Goal: Complete application form

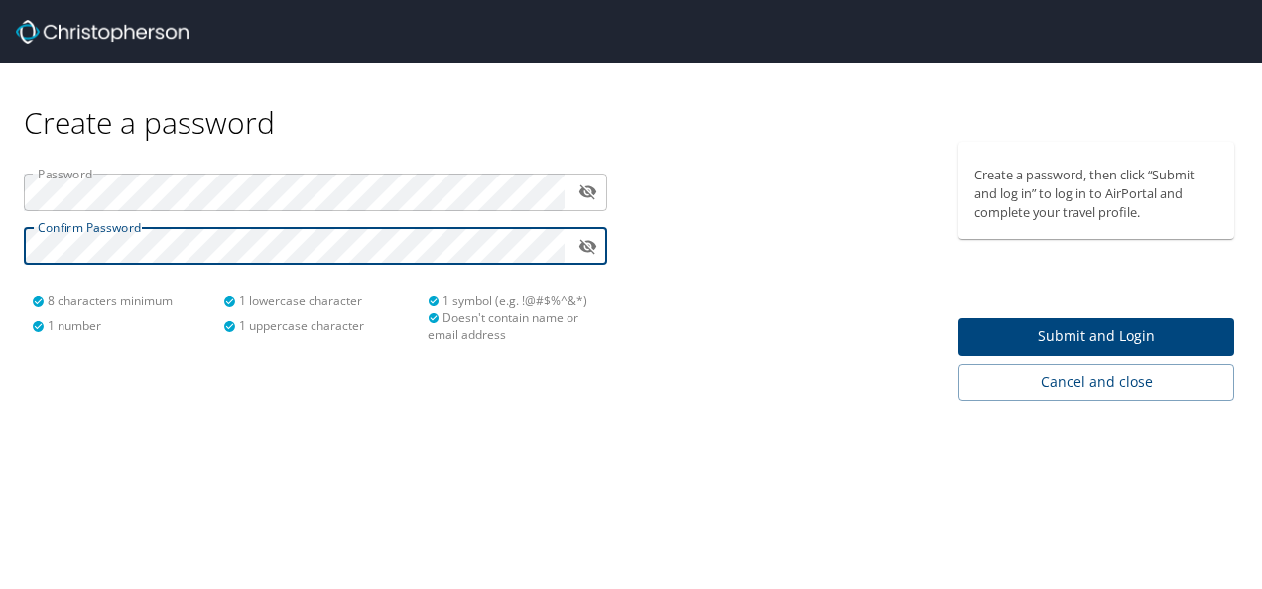
click at [1117, 335] on span "Submit and Login" at bounding box center [1096, 336] width 244 height 25
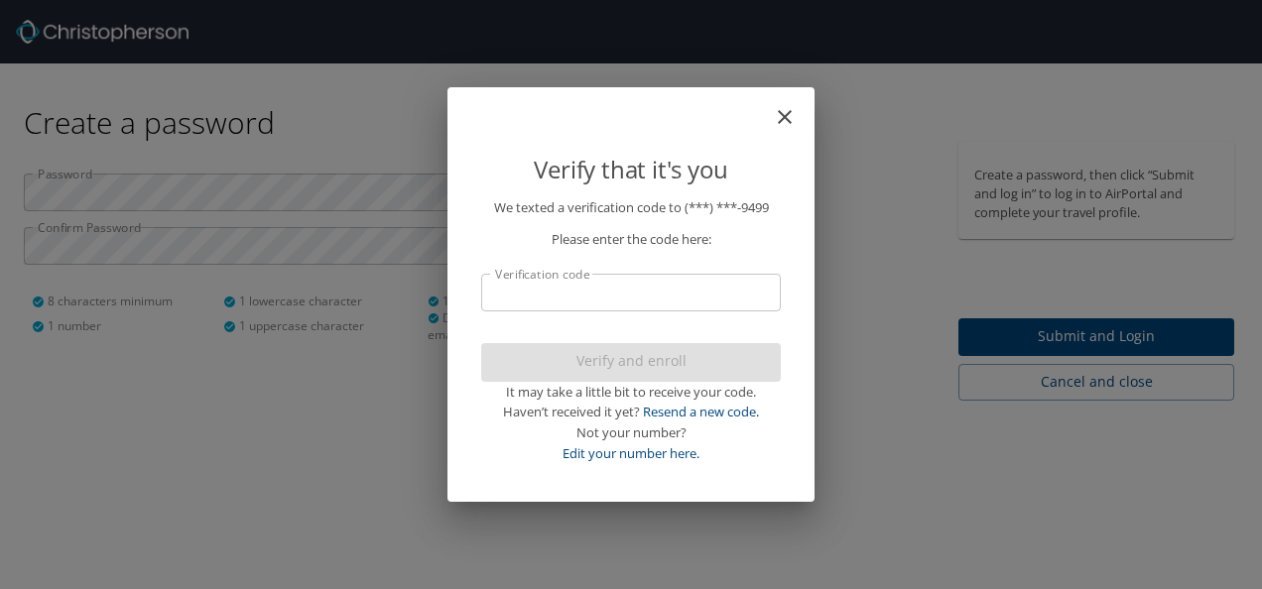
click at [568, 288] on input "Verification code" at bounding box center [631, 293] width 300 height 38
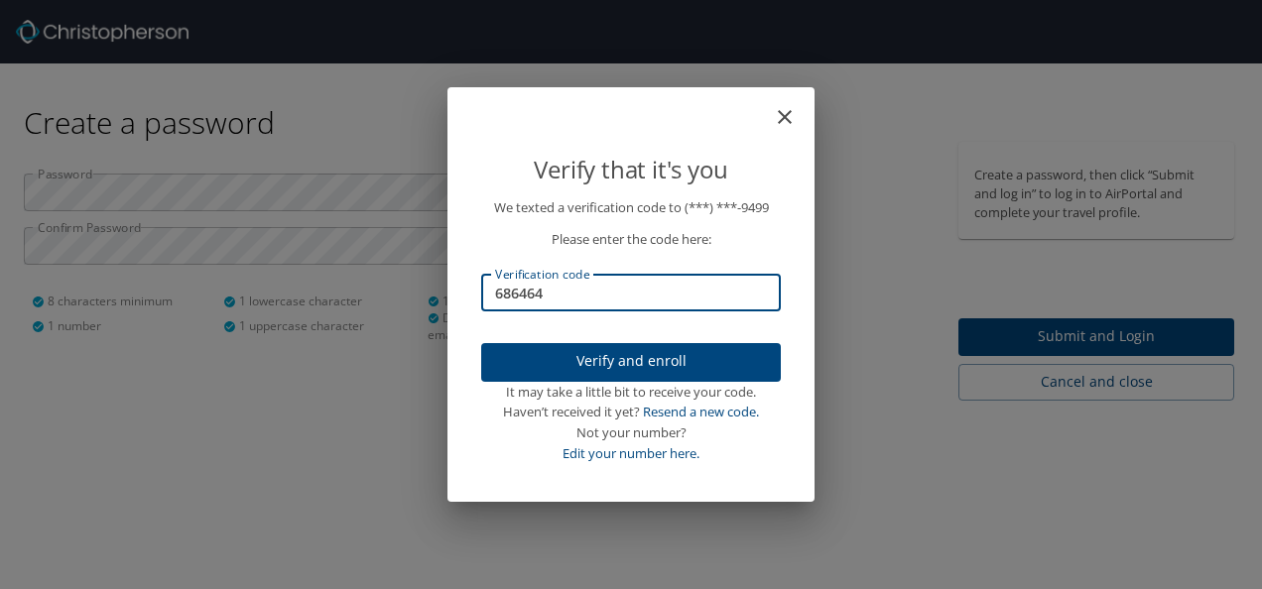
type input "686464"
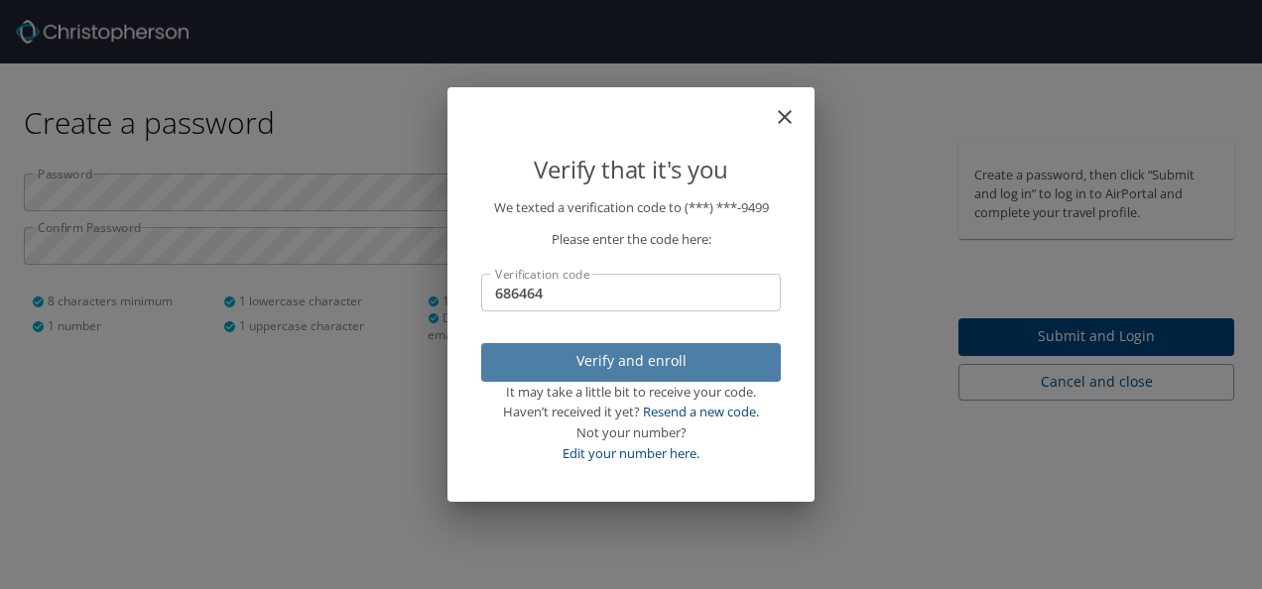
click at [625, 370] on span "Verify and enroll" at bounding box center [631, 361] width 268 height 25
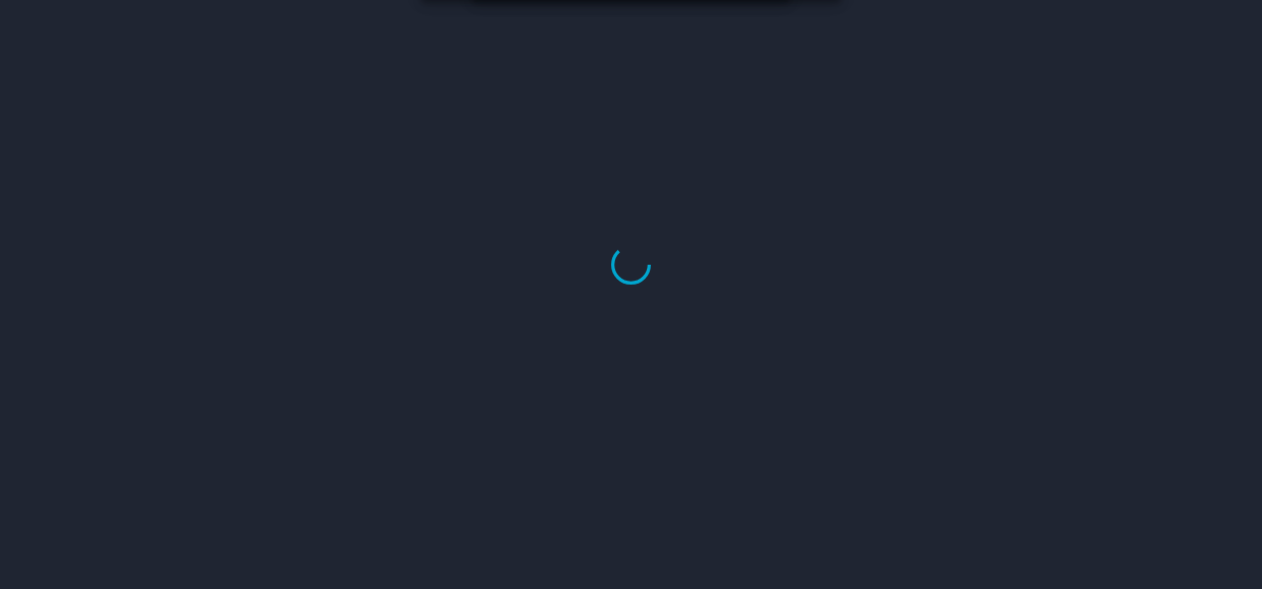
select select "US"
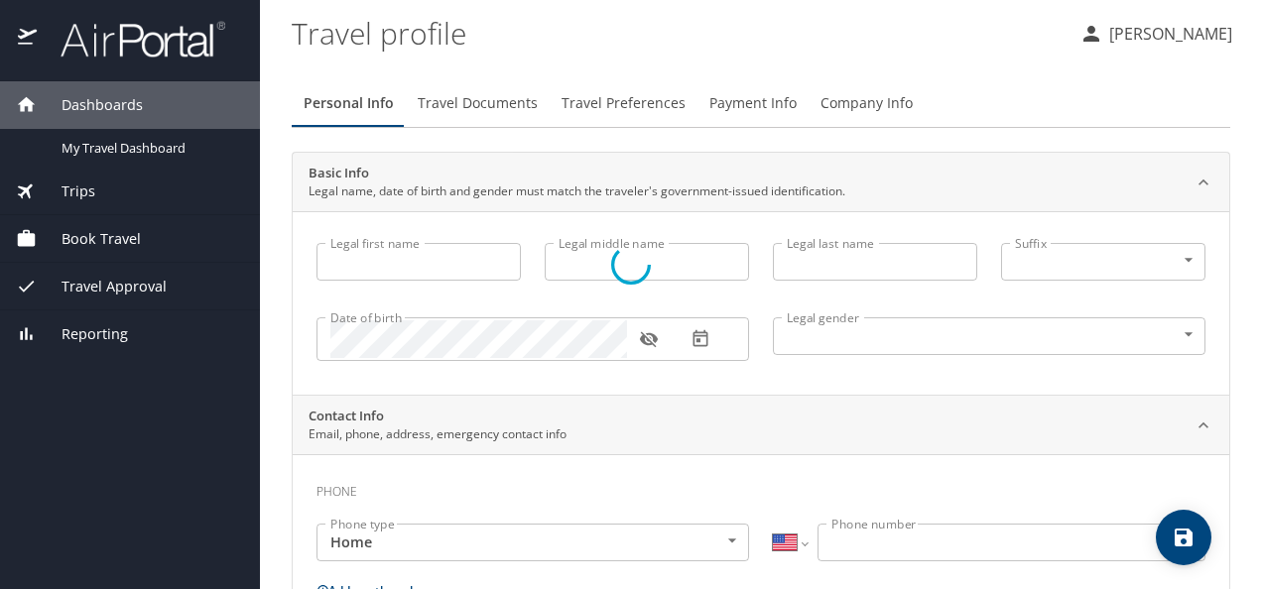
type input "[DEMOGRAPHIC_DATA]"
type input "[PERSON_NAME]"
type input "[DEMOGRAPHIC_DATA]"
select select "MX"
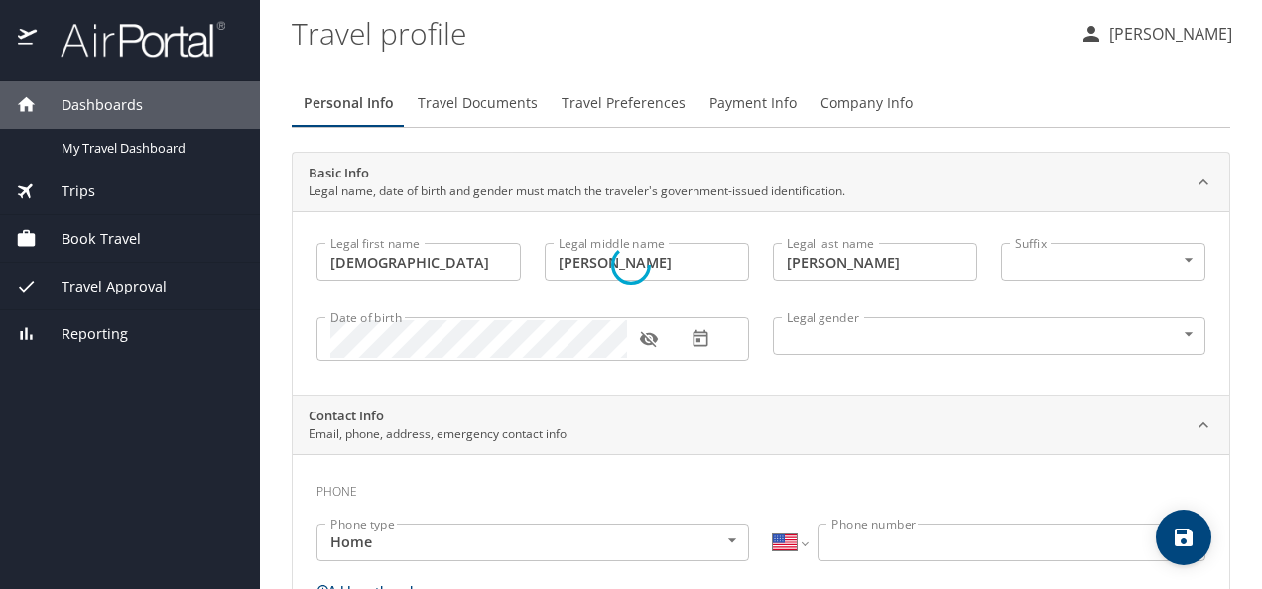
select select "MX"
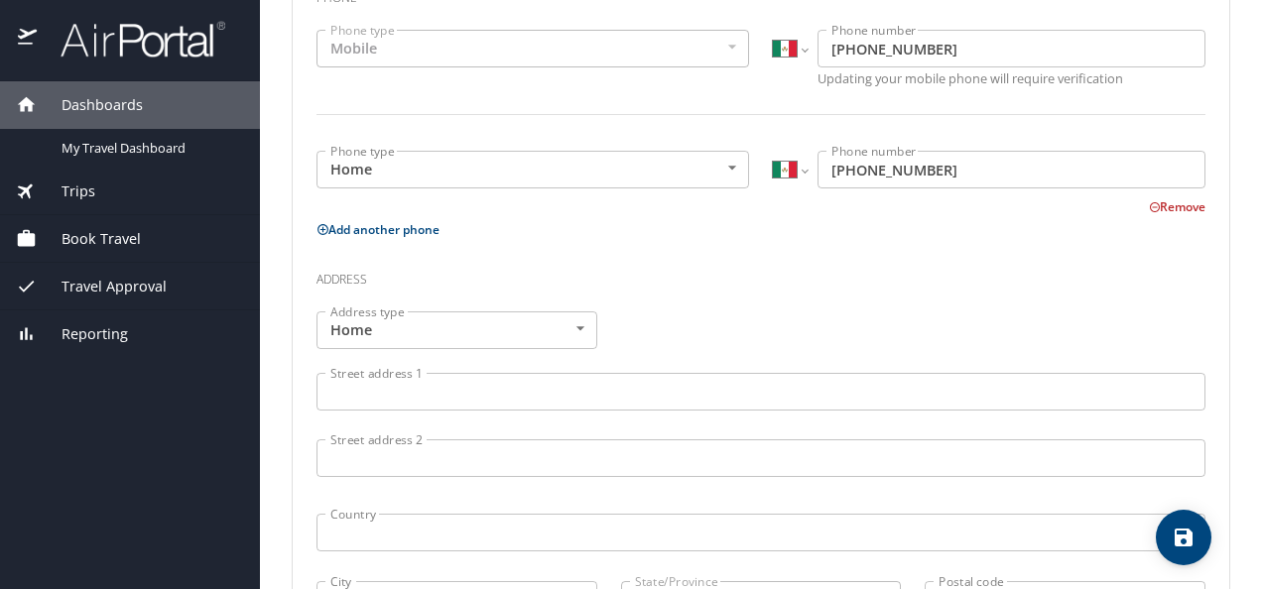
scroll to position [397, 0]
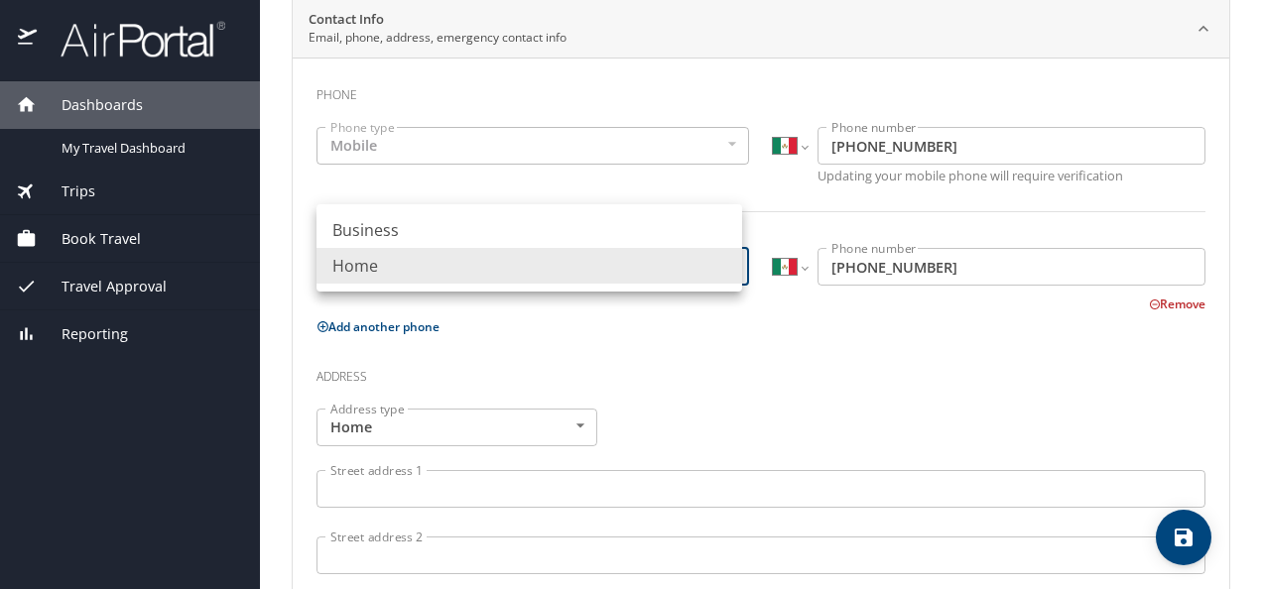
click at [415, 263] on body "Dashboards My Travel Dashboard Trips Current / Future Trips Past Trips Trips Mi…" at bounding box center [631, 294] width 1262 height 589
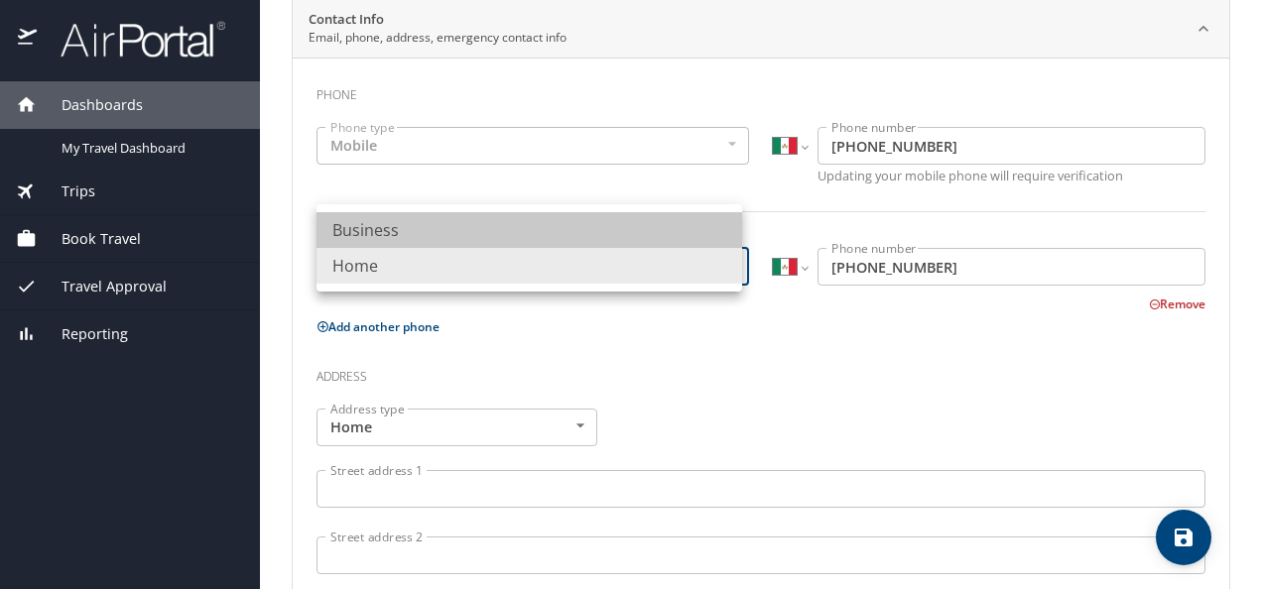
click at [409, 224] on li "Business" at bounding box center [529, 230] width 426 height 36
type input "Business"
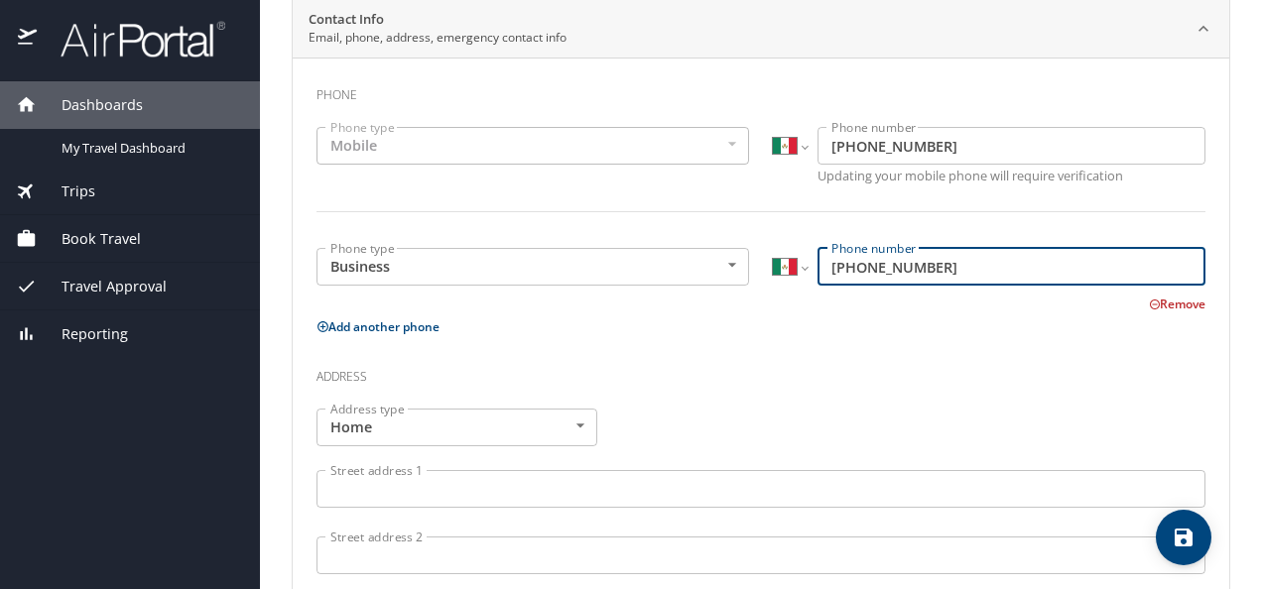
click at [955, 264] on input "[PHONE_NUMBER]" at bounding box center [1011, 267] width 388 height 38
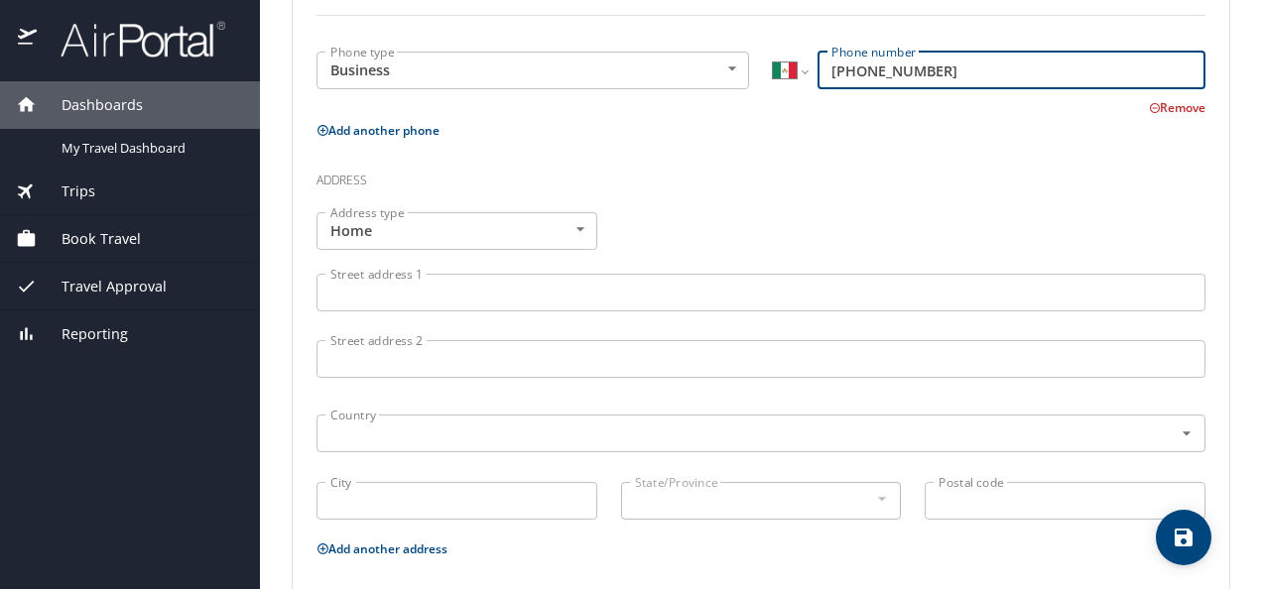
scroll to position [595, 0]
type input "[PHONE_NUMBER]"
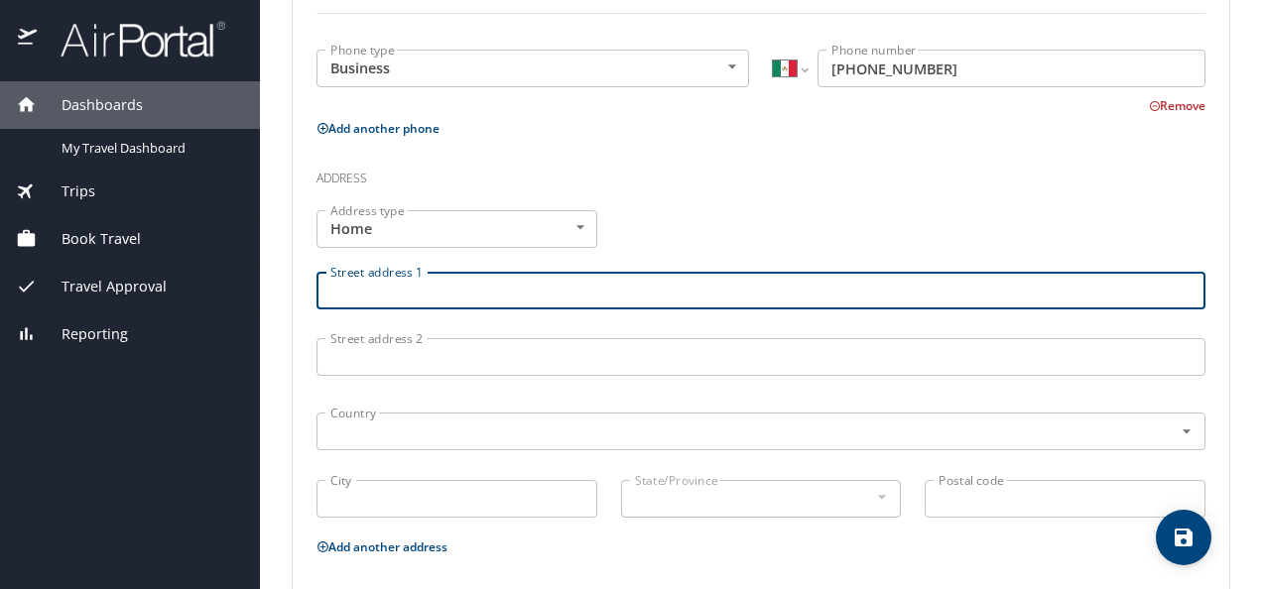
click at [417, 292] on input "Street address 1" at bounding box center [760, 291] width 889 height 38
click at [581, 223] on body "Dashboards My Travel Dashboard Trips Current / Future Trips Past Trips Trips Mi…" at bounding box center [631, 294] width 1262 height 589
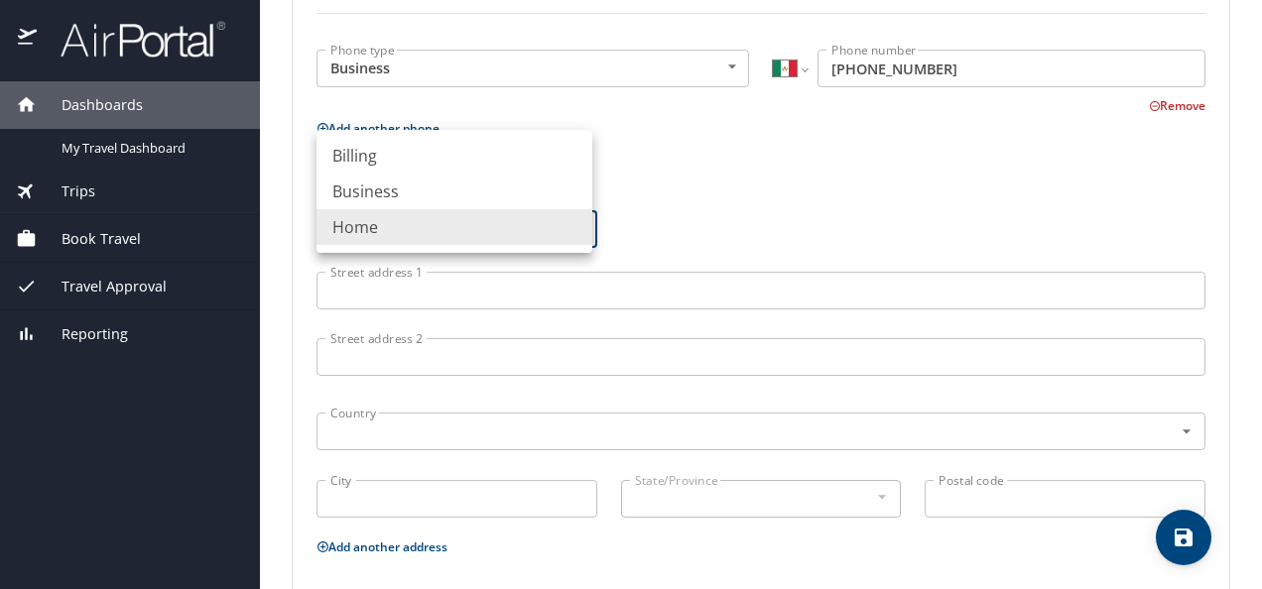
click at [674, 199] on div at bounding box center [631, 294] width 1262 height 589
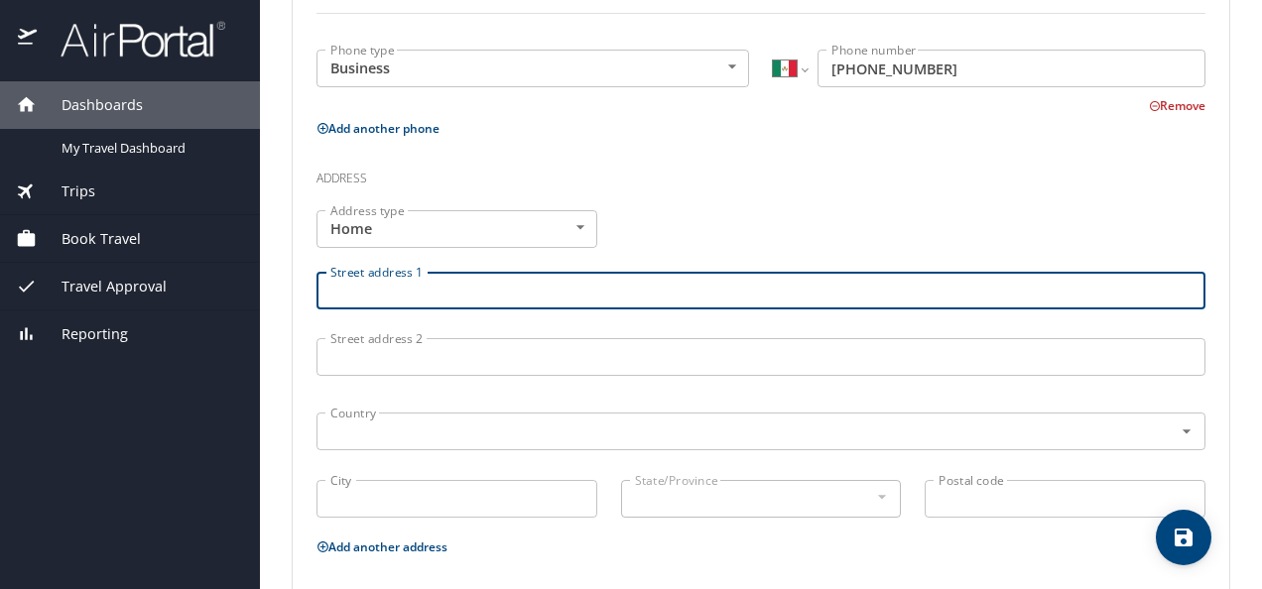
click at [357, 295] on input "Street address 1" at bounding box center [760, 291] width 889 height 38
type input "CIRCUITO NUBE 147"
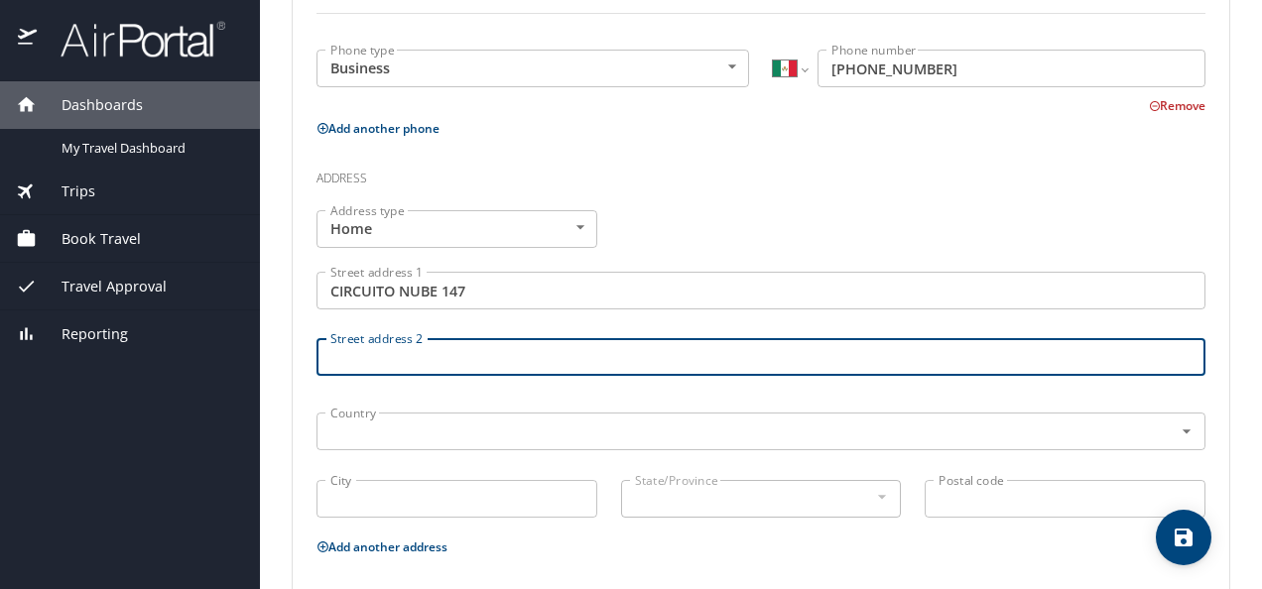
click at [369, 351] on input "Street address 2" at bounding box center [760, 357] width 889 height 38
type input "PRIVADA SAN ANGEL 1"
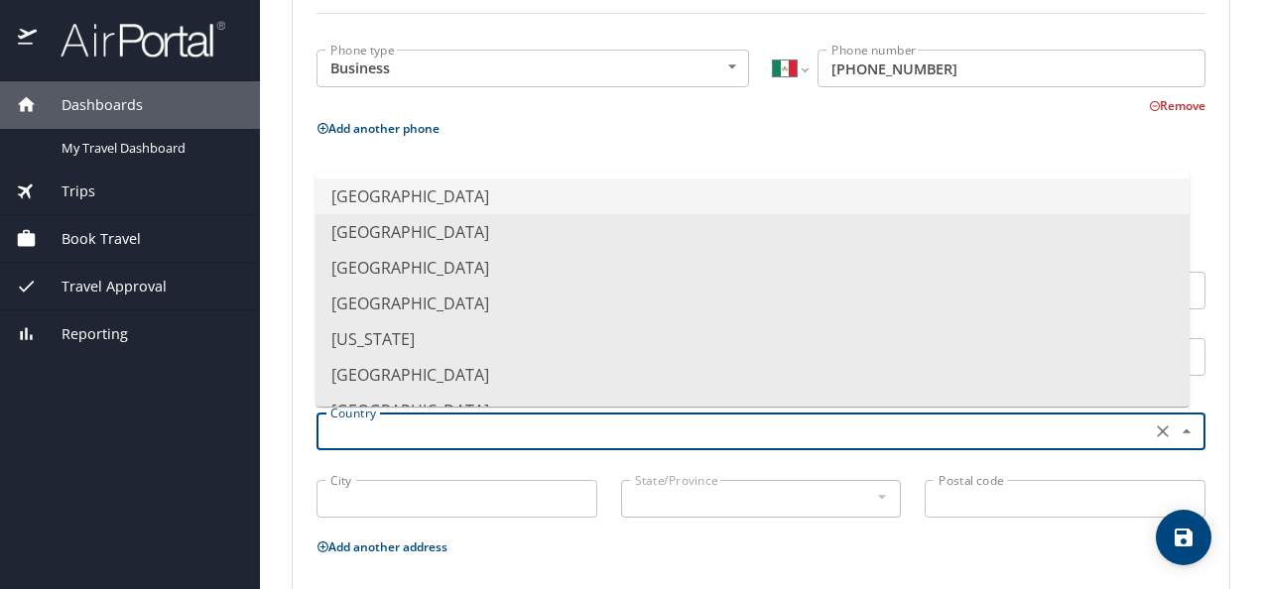
click at [341, 425] on input "text" at bounding box center [731, 432] width 818 height 26
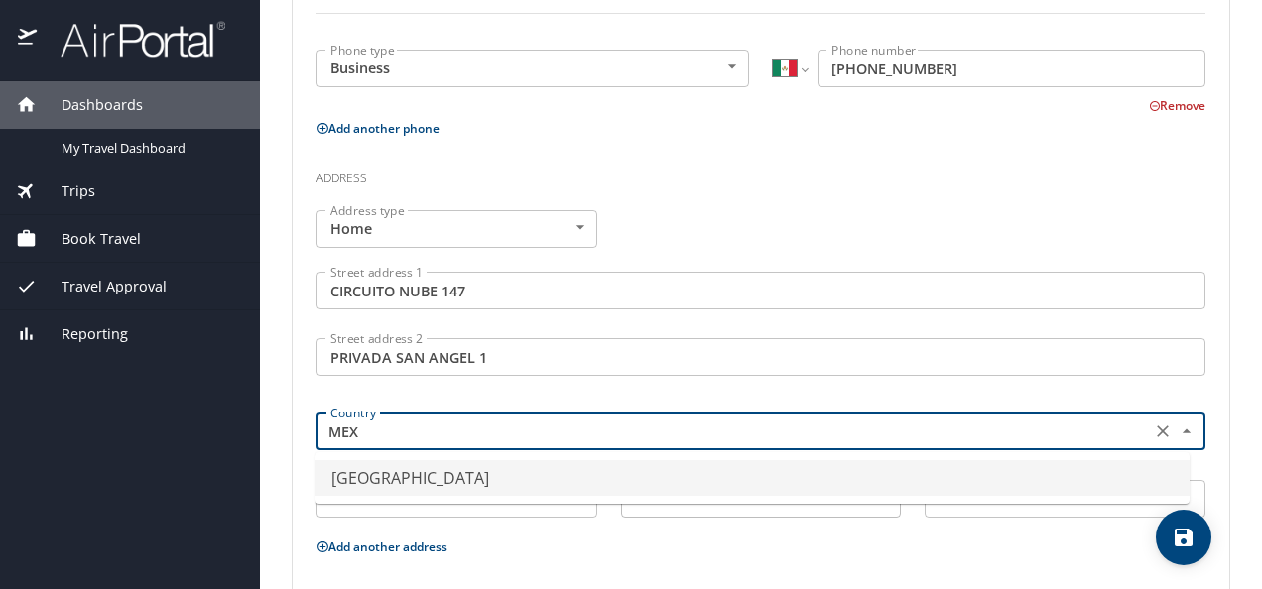
click at [351, 480] on li "[GEOGRAPHIC_DATA]" at bounding box center [752, 478] width 874 height 36
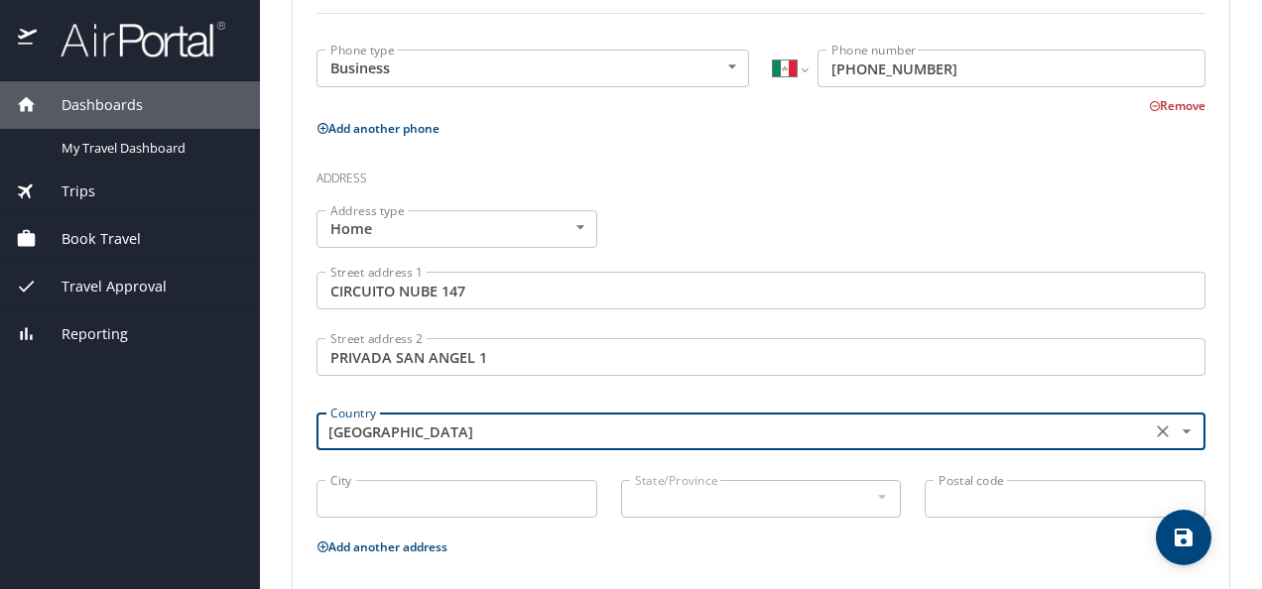
type input "[GEOGRAPHIC_DATA]"
click at [399, 492] on input "City" at bounding box center [456, 499] width 281 height 38
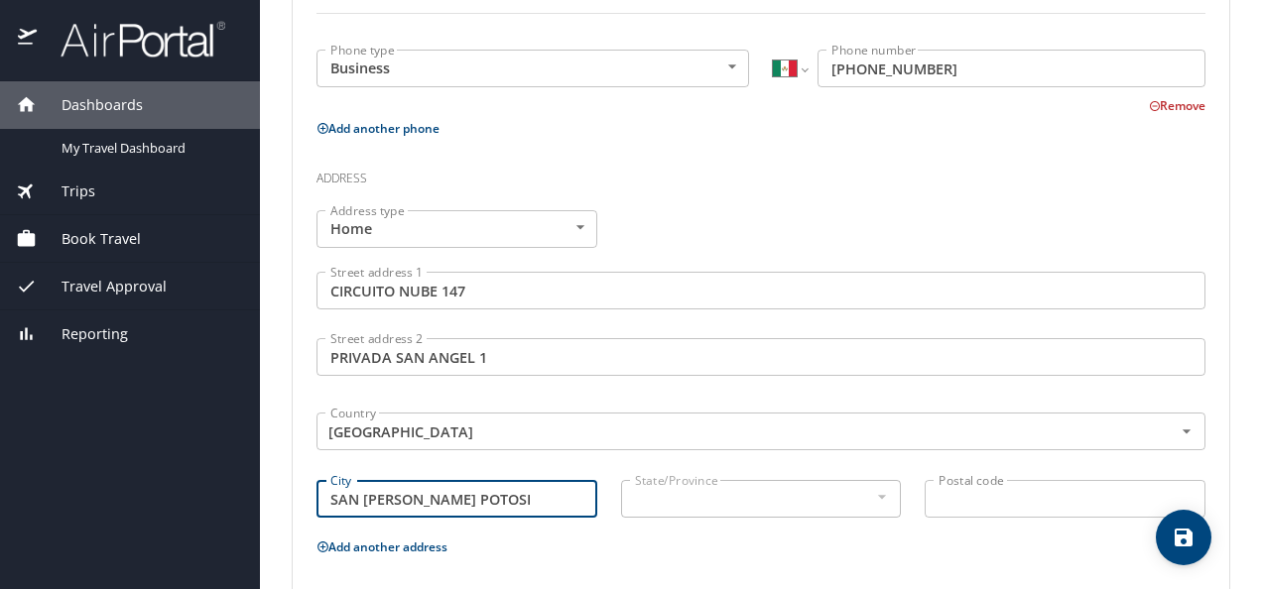
type input "SAN [PERSON_NAME] POTOSI"
click at [873, 494] on div at bounding box center [881, 497] width 22 height 24
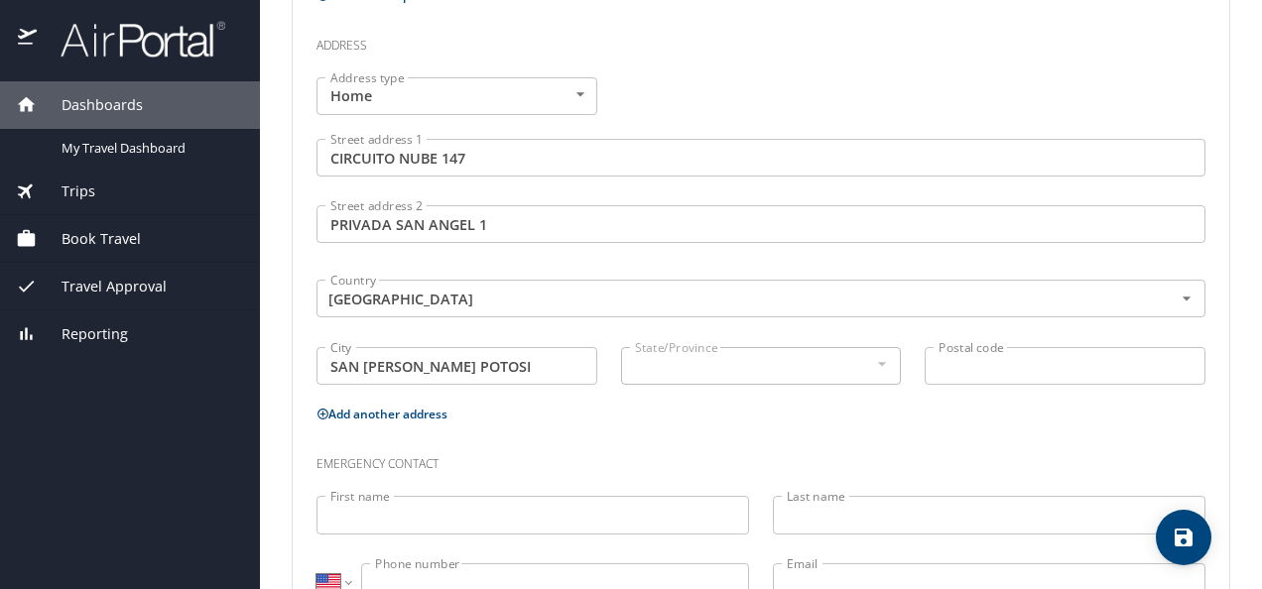
scroll to position [801, 0]
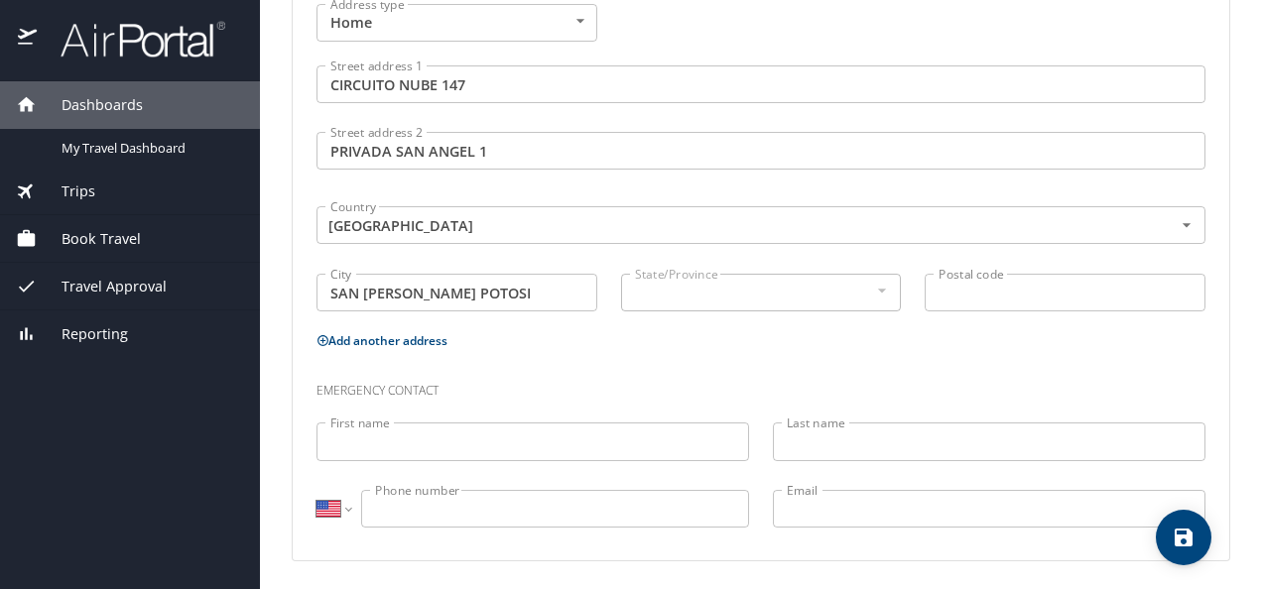
click at [962, 291] on input "Postal code" at bounding box center [1064, 293] width 281 height 38
click at [609, 292] on div "State/Province State/Province" at bounding box center [761, 295] width 305 height 66
click at [934, 284] on input "Postal code" at bounding box center [1064, 293] width 281 height 38
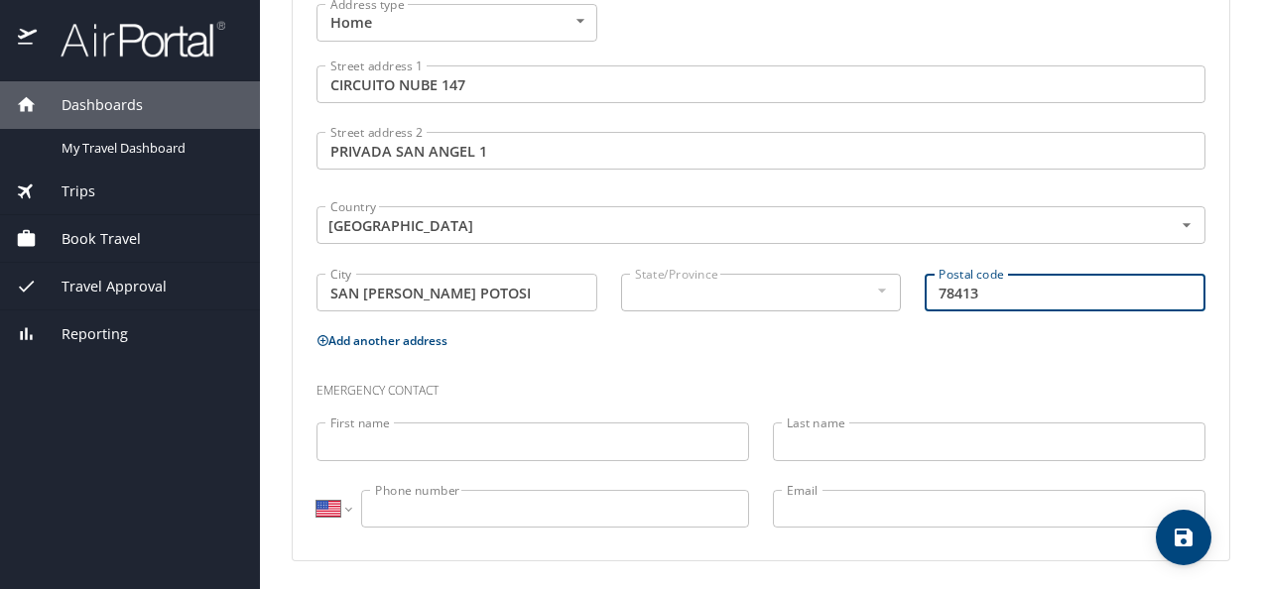
type input "78413"
click at [559, 369] on h3 "Emergency contact" at bounding box center [760, 386] width 889 height 34
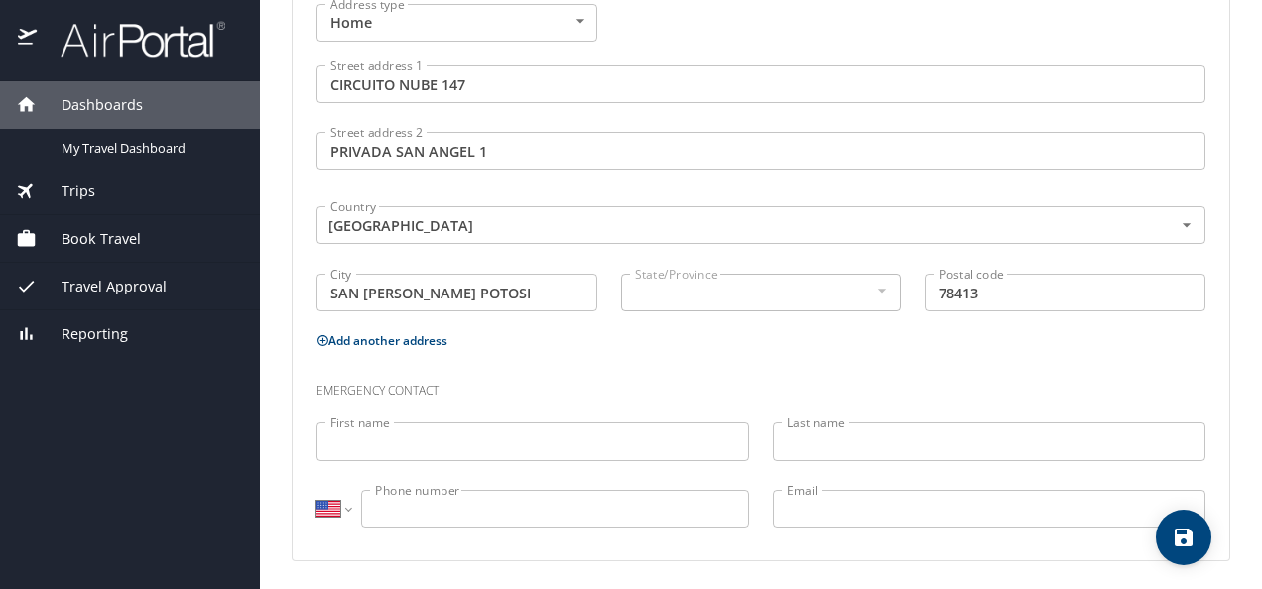
click at [386, 440] on input "First name" at bounding box center [532, 442] width 432 height 38
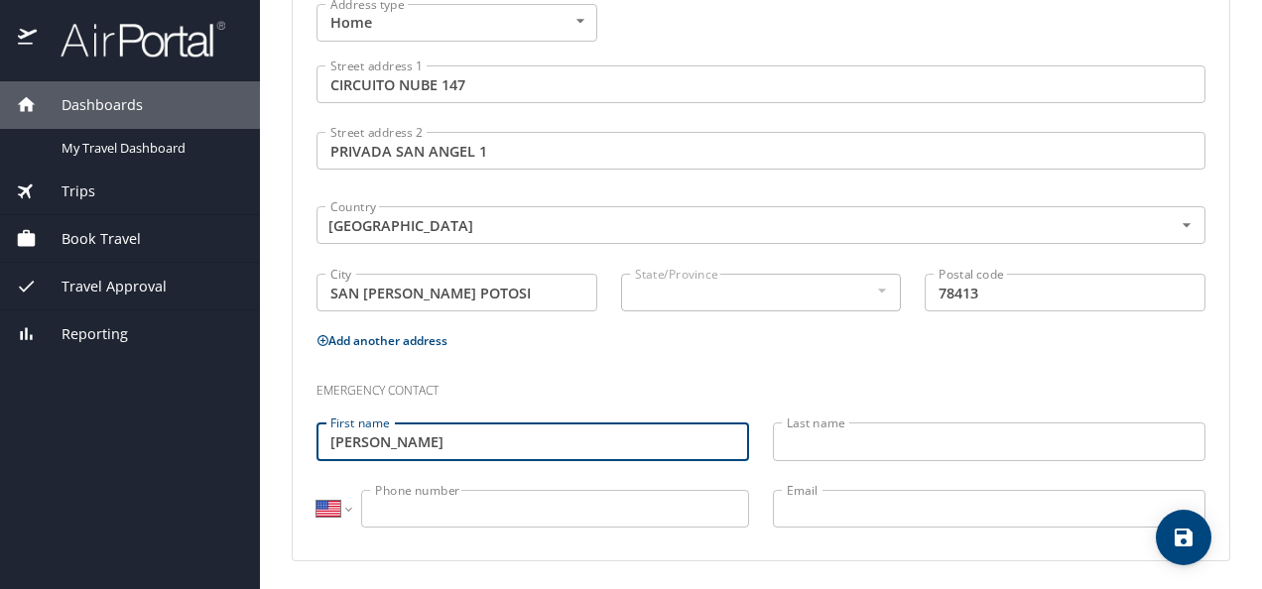
type input "[PERSON_NAME]"
click at [780, 430] on input "Last name" at bounding box center [989, 442] width 432 height 38
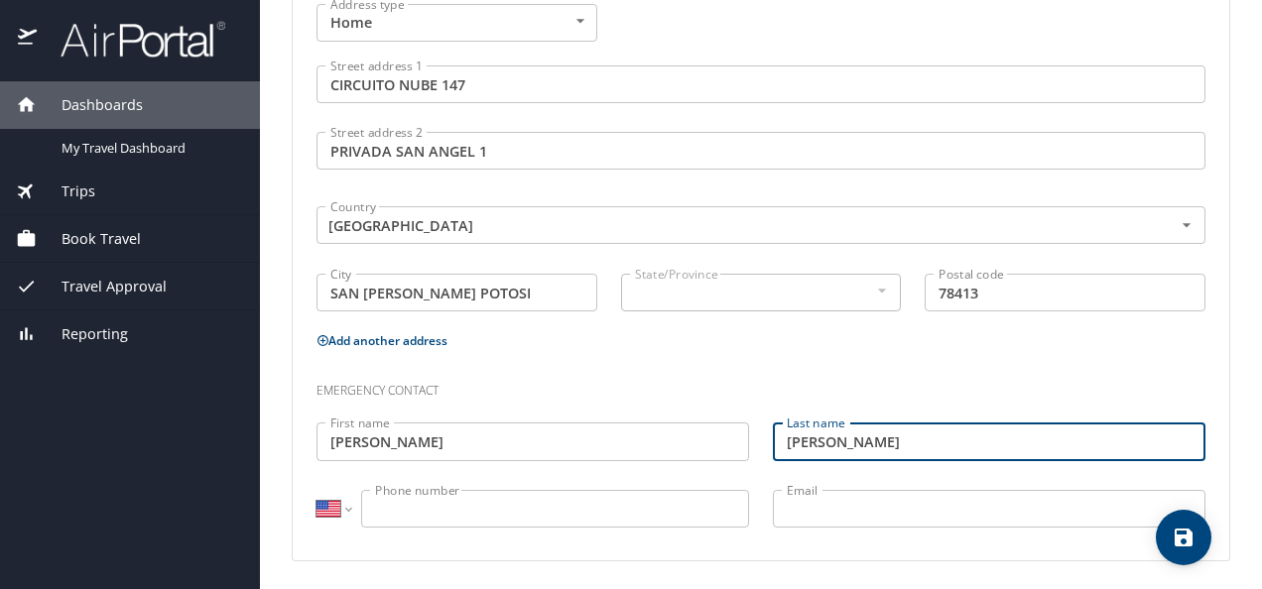
type input "[PERSON_NAME]"
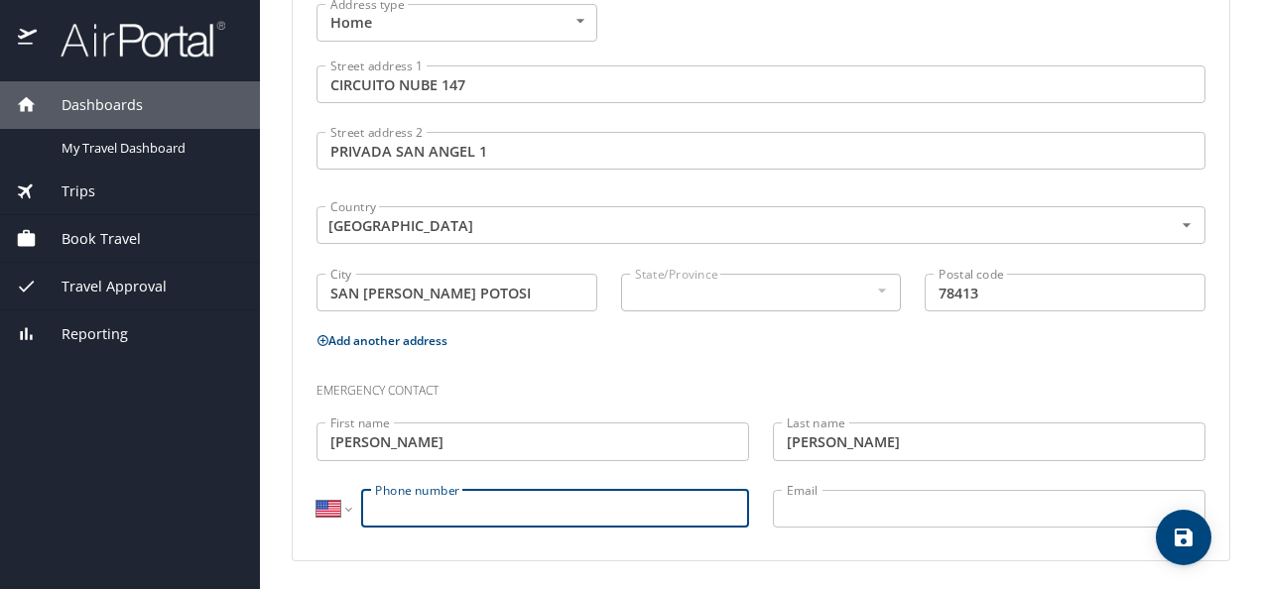
click at [438, 515] on input "Phone number" at bounding box center [555, 509] width 388 height 38
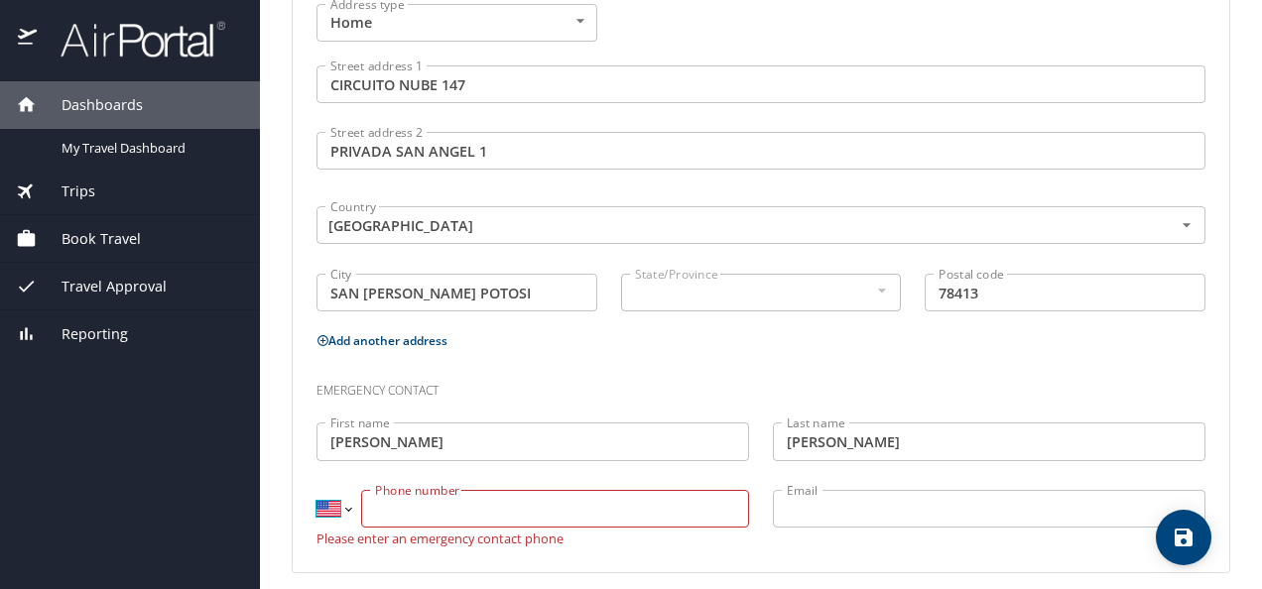
click at [345, 502] on select "International [GEOGRAPHIC_DATA] [GEOGRAPHIC_DATA] [GEOGRAPHIC_DATA] [GEOGRAPHIC…" at bounding box center [333, 509] width 34 height 38
select select "MX"
click at [316, 490] on select "International [GEOGRAPHIC_DATA] [GEOGRAPHIC_DATA] [GEOGRAPHIC_DATA] [GEOGRAPHIC…" at bounding box center [333, 509] width 34 height 38
click at [389, 505] on input "Phone number" at bounding box center [555, 509] width 388 height 38
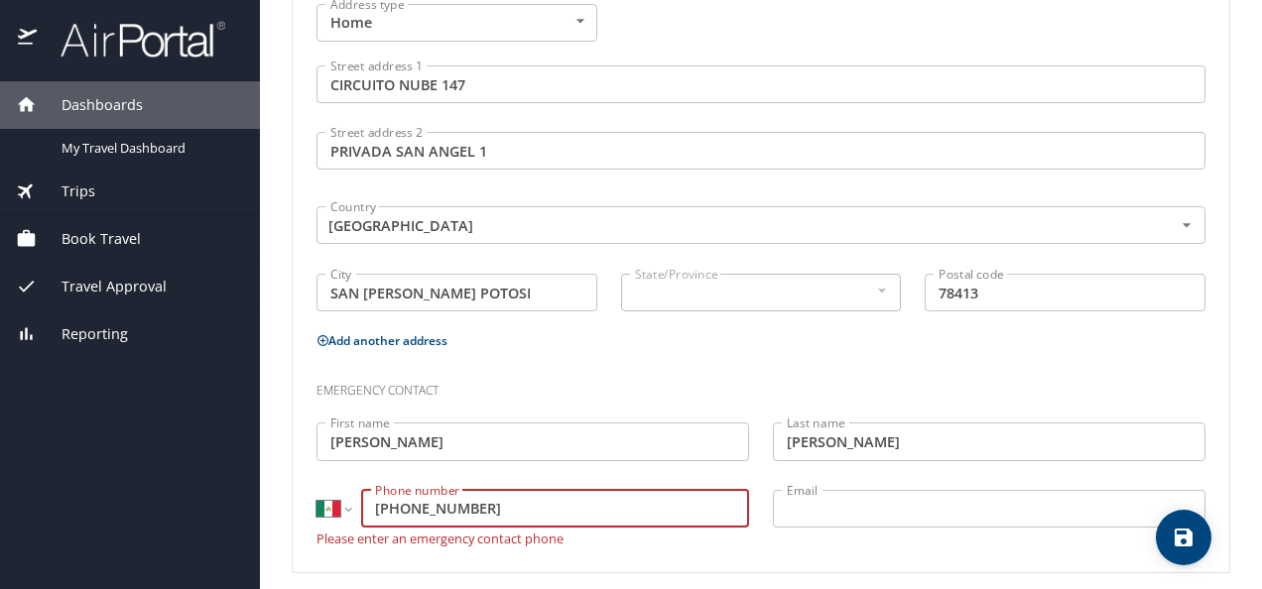
type input "[PHONE_NUMBER]"
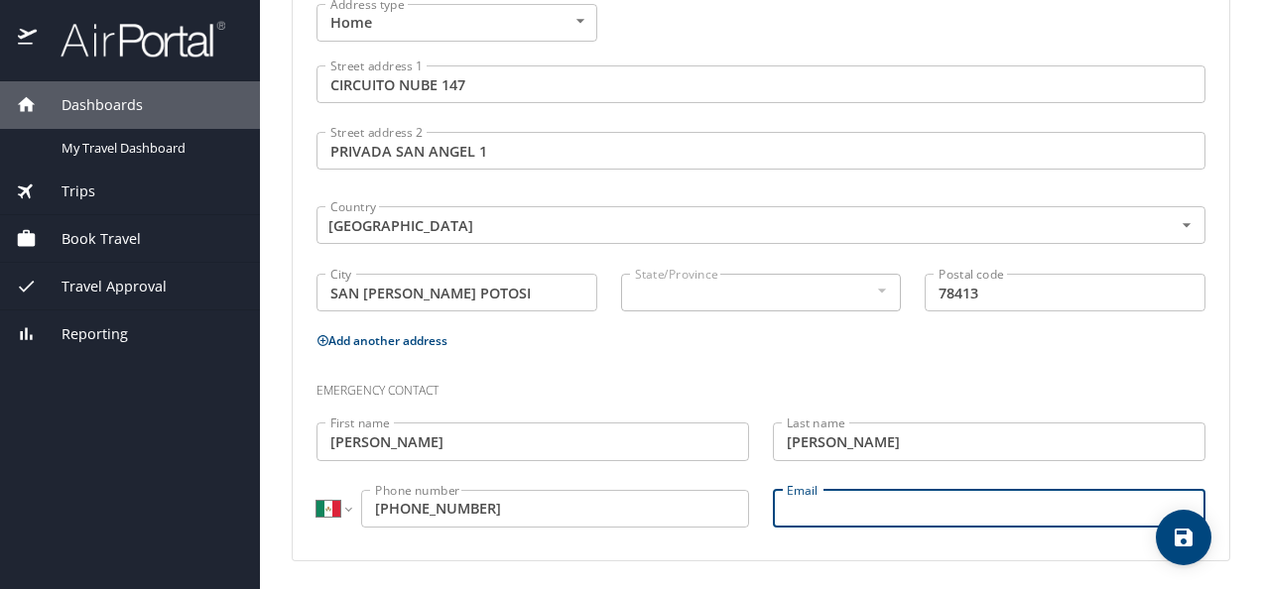
click at [796, 500] on input "Email" at bounding box center [989, 509] width 432 height 38
type input "L"
type input "[EMAIL_ADDRESS][DOMAIN_NAME]"
click at [1185, 541] on icon "save" at bounding box center [1183, 538] width 24 height 24
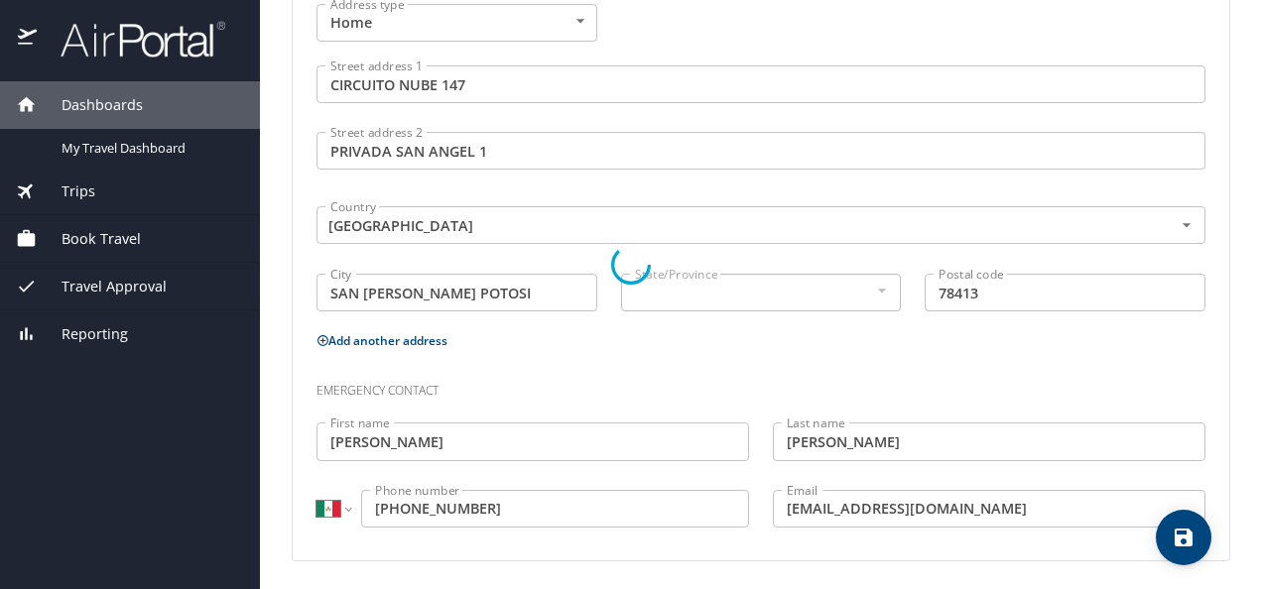
select select "MX"
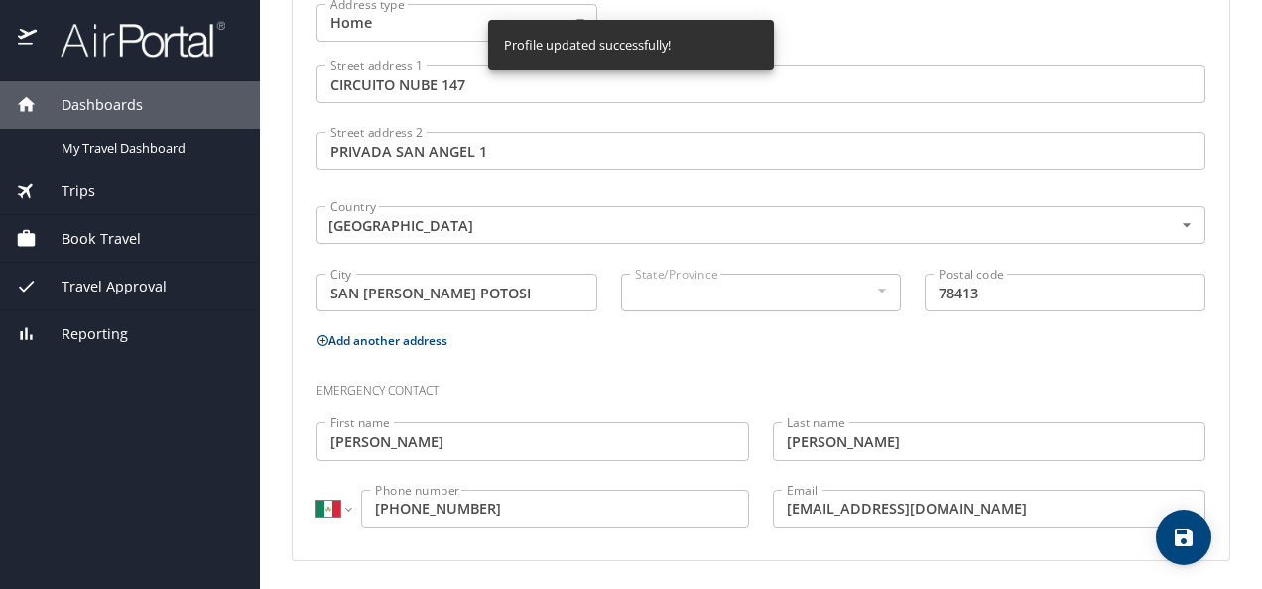
select select "MX"
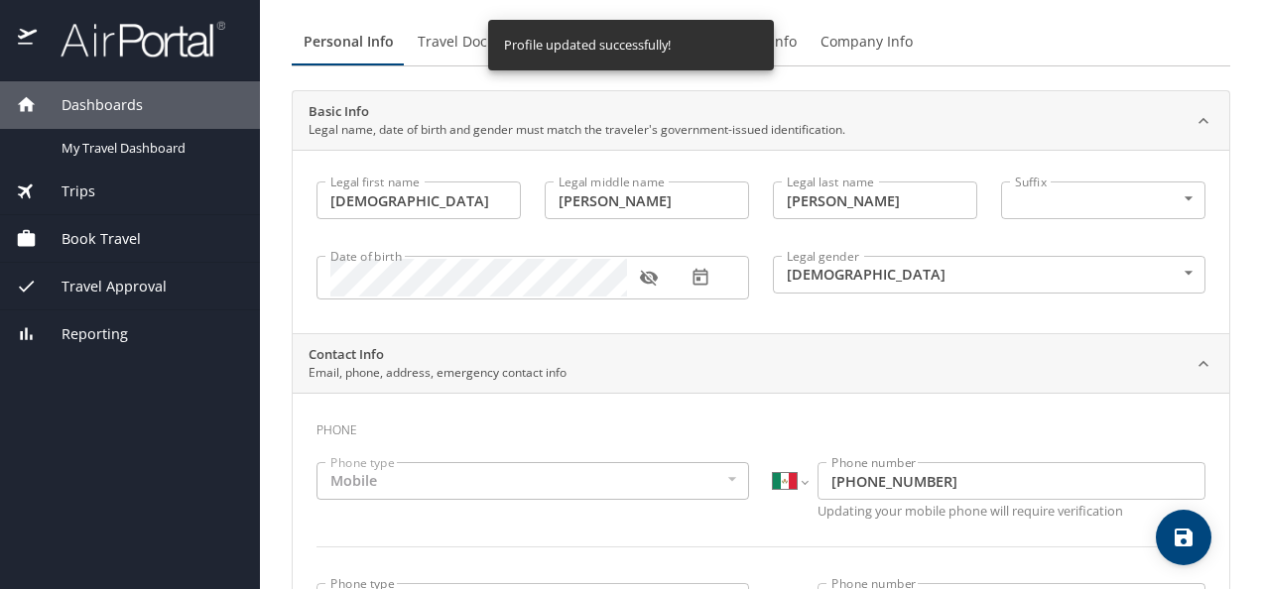
scroll to position [0, 0]
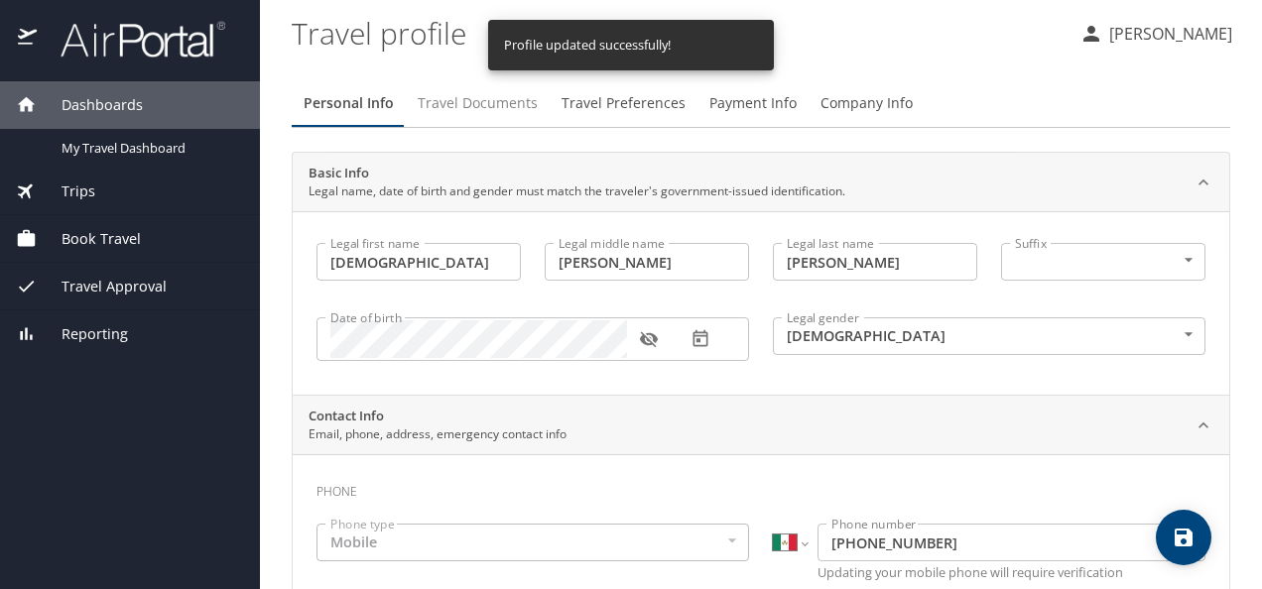
click at [477, 107] on span "Travel Documents" at bounding box center [478, 103] width 120 height 25
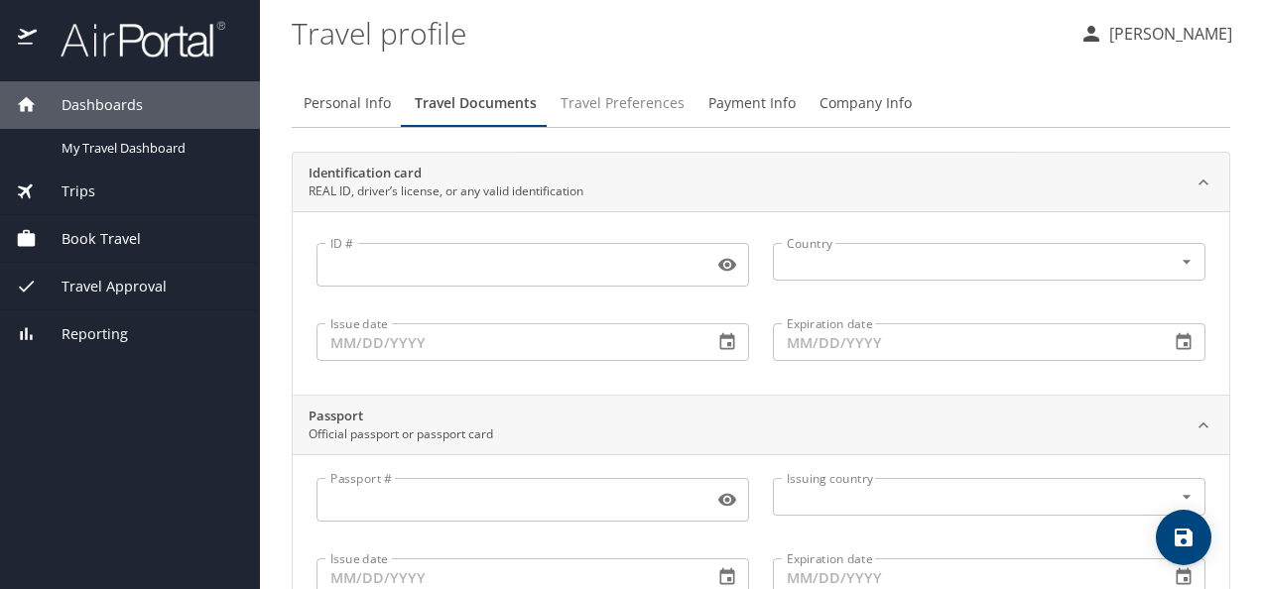
click at [646, 105] on span "Travel Preferences" at bounding box center [622, 103] width 124 height 25
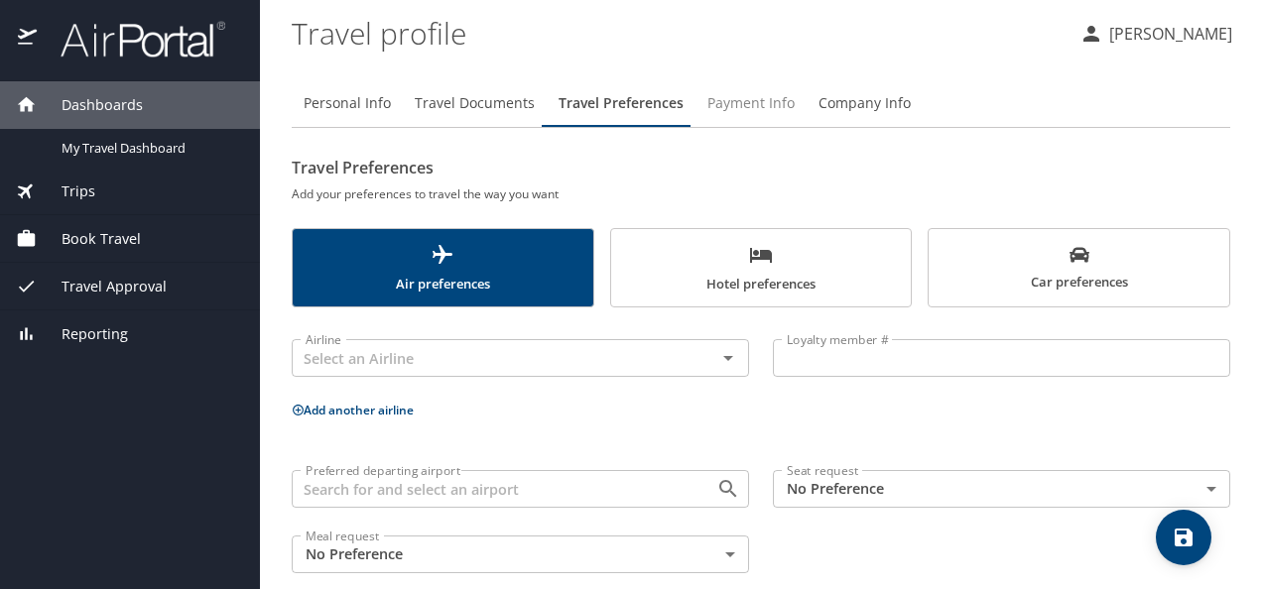
click at [768, 111] on span "Payment Info" at bounding box center [750, 103] width 87 height 25
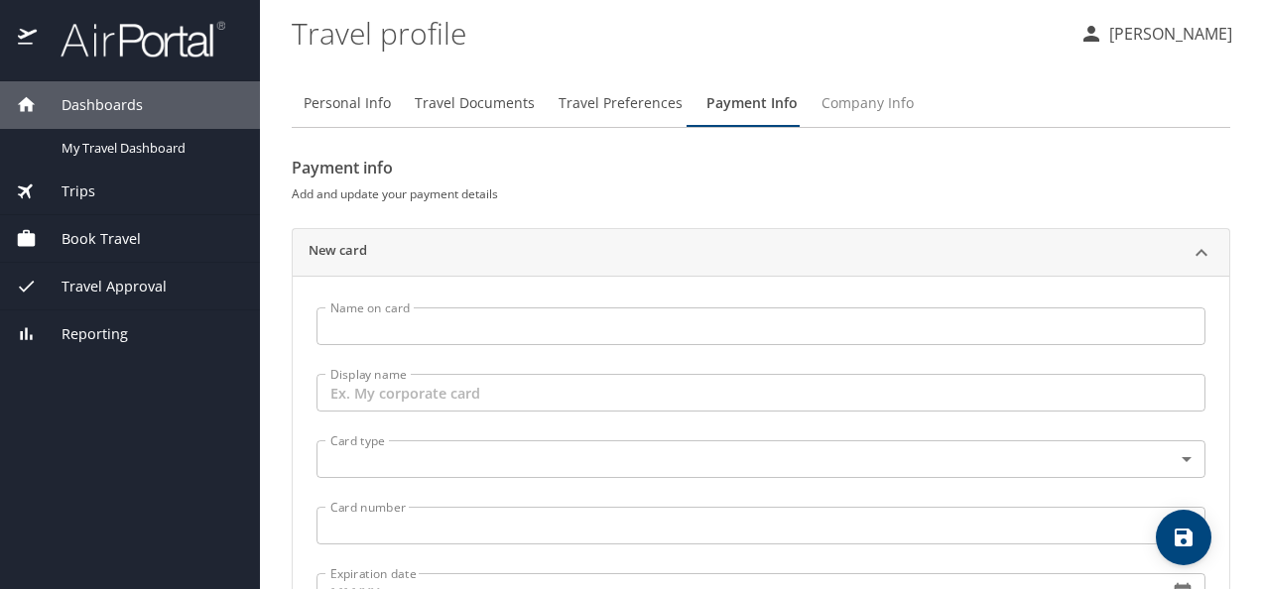
click at [863, 107] on span "Company Info" at bounding box center [867, 103] width 92 height 25
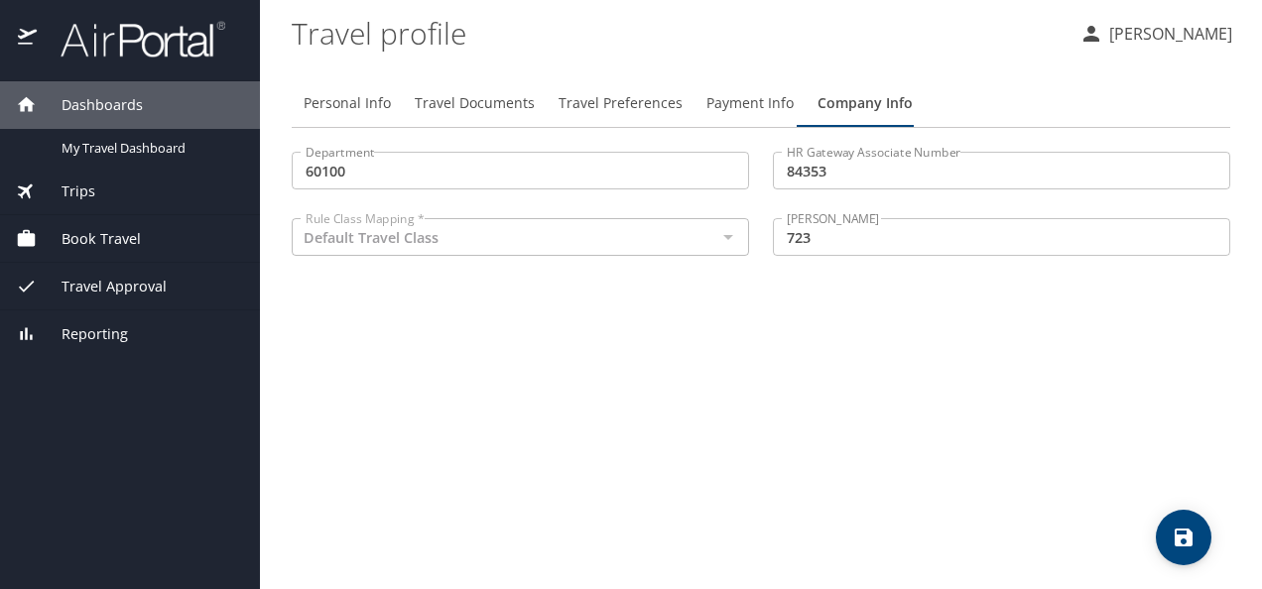
click at [728, 239] on div at bounding box center [727, 237] width 26 height 28
click at [760, 107] on span "Payment Info" at bounding box center [749, 103] width 87 height 25
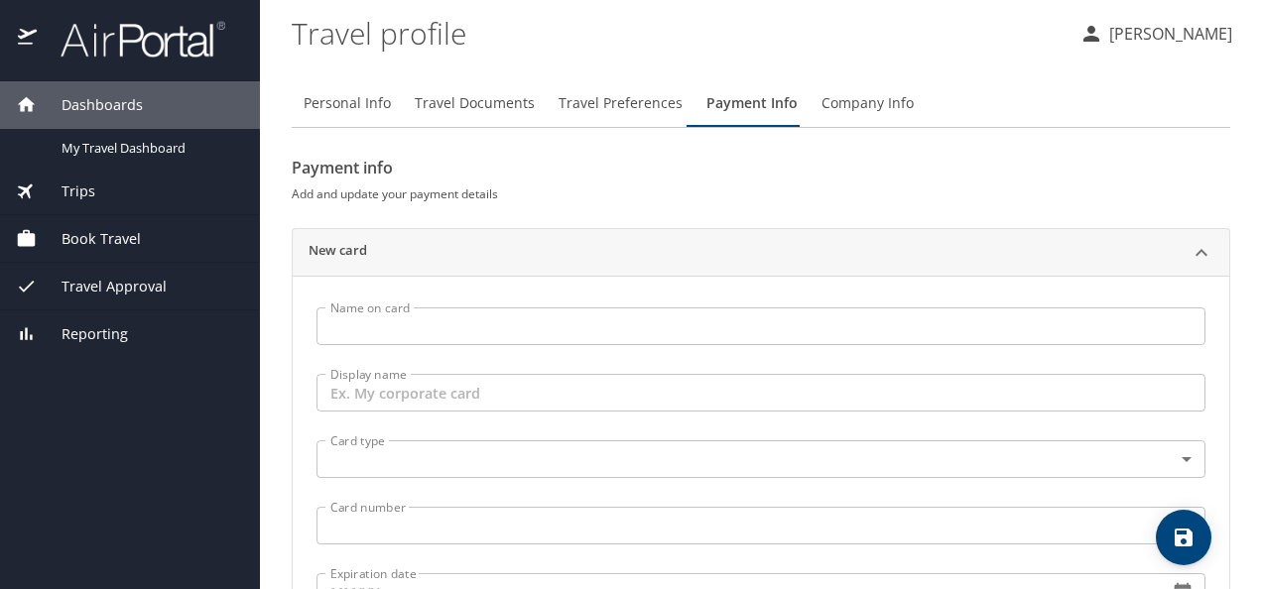
click at [589, 107] on span "Travel Preferences" at bounding box center [620, 103] width 124 height 25
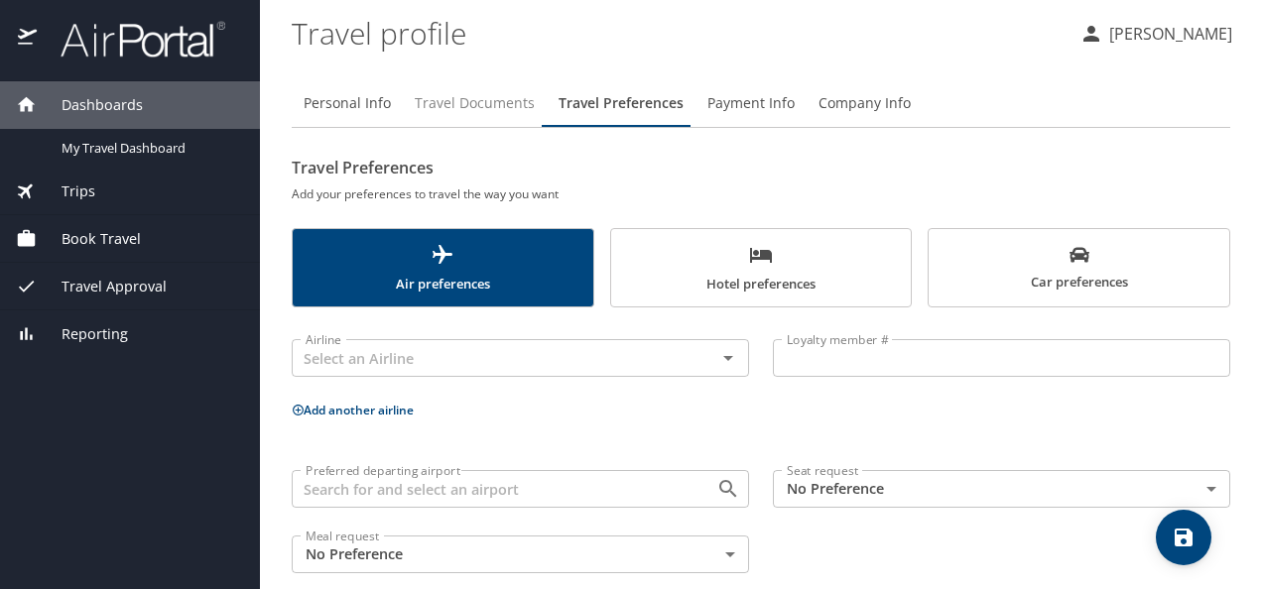
click at [474, 101] on span "Travel Documents" at bounding box center [475, 103] width 120 height 25
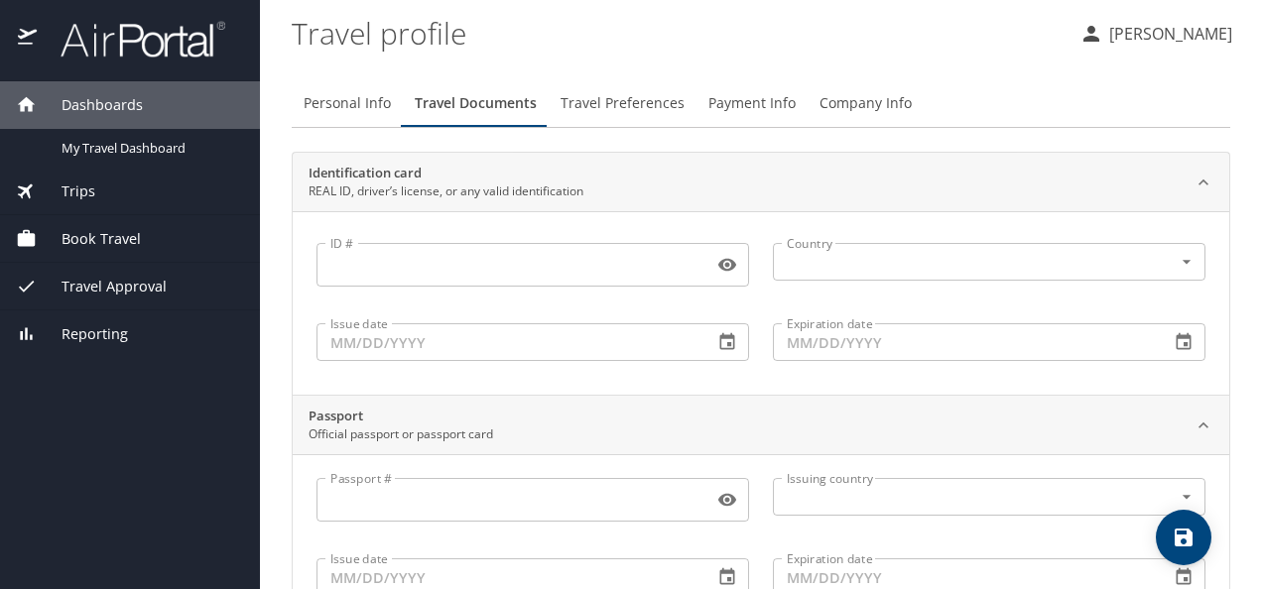
click at [655, 105] on span "Travel Preferences" at bounding box center [622, 103] width 124 height 25
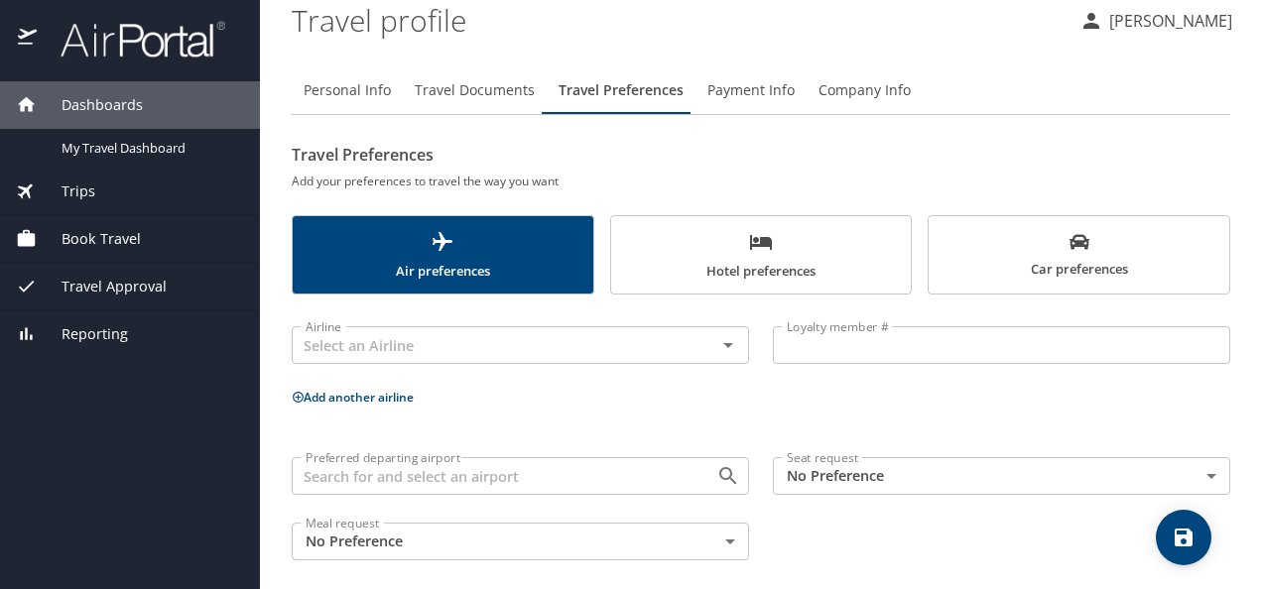
scroll to position [26, 0]
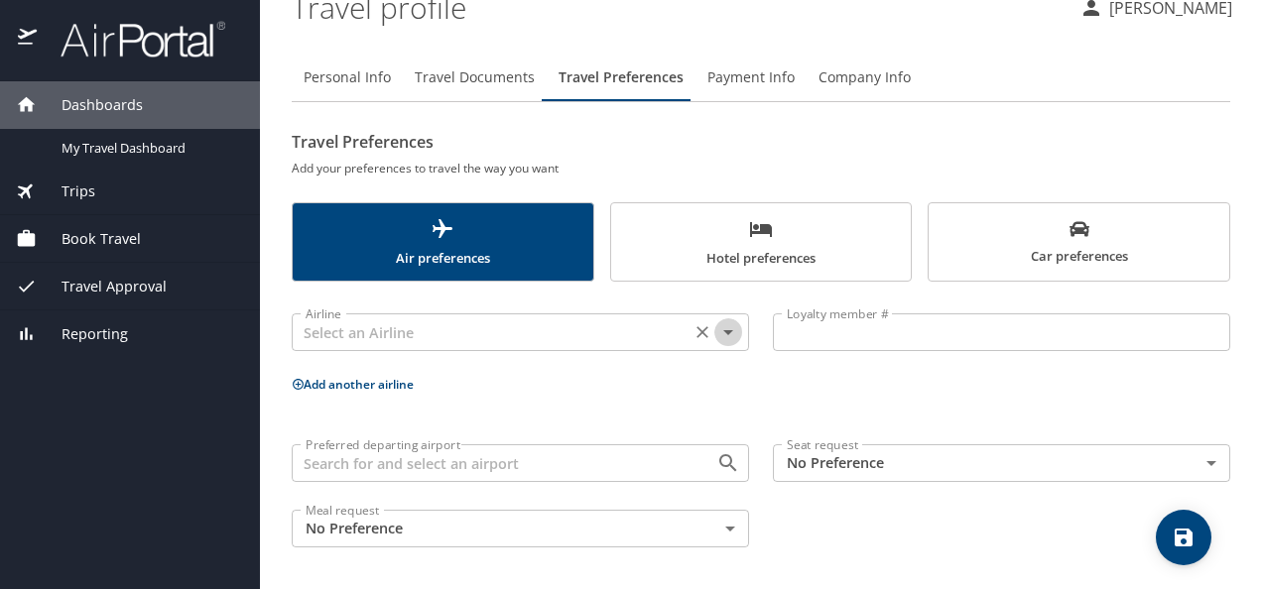
click at [717, 334] on icon "Open" at bounding box center [728, 332] width 24 height 24
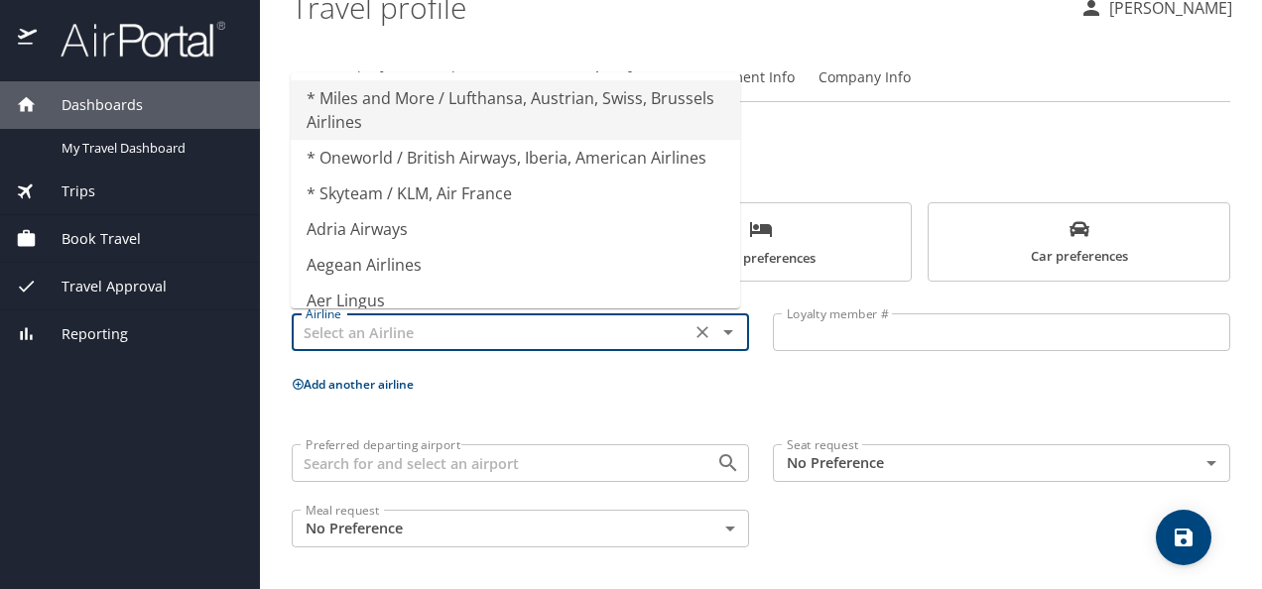
click at [717, 334] on icon "Close" at bounding box center [728, 332] width 24 height 24
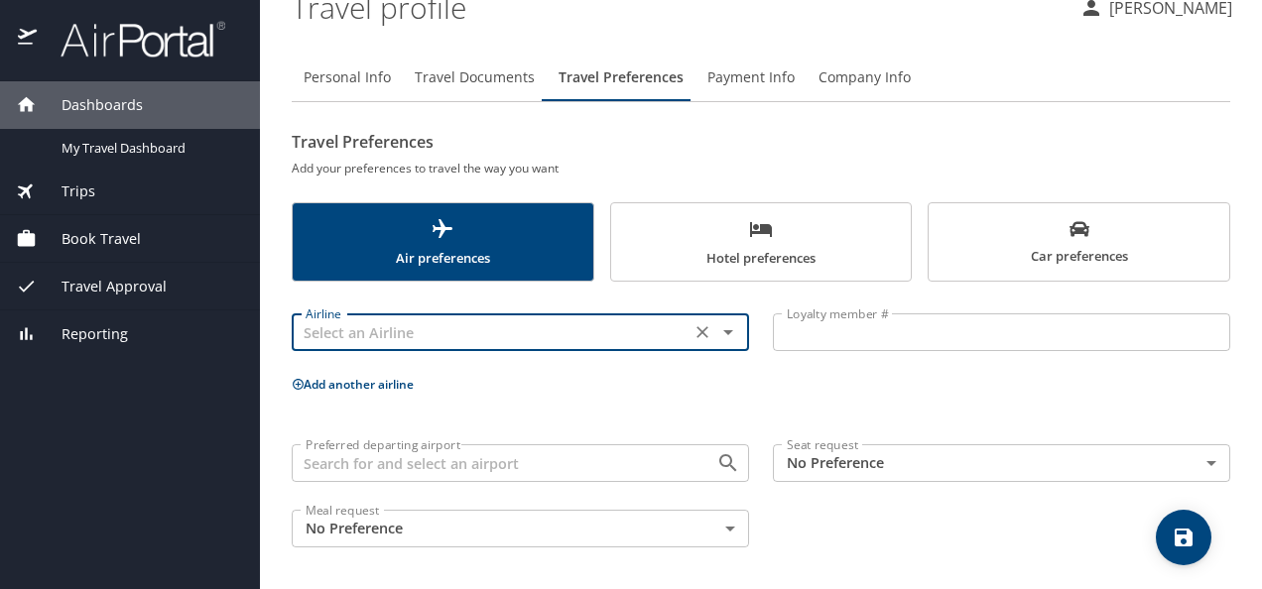
click at [567, 417] on div "Airline Airline Loyalty member # Loyalty member # Add another airline Preferred…" at bounding box center [761, 427] width 938 height 266
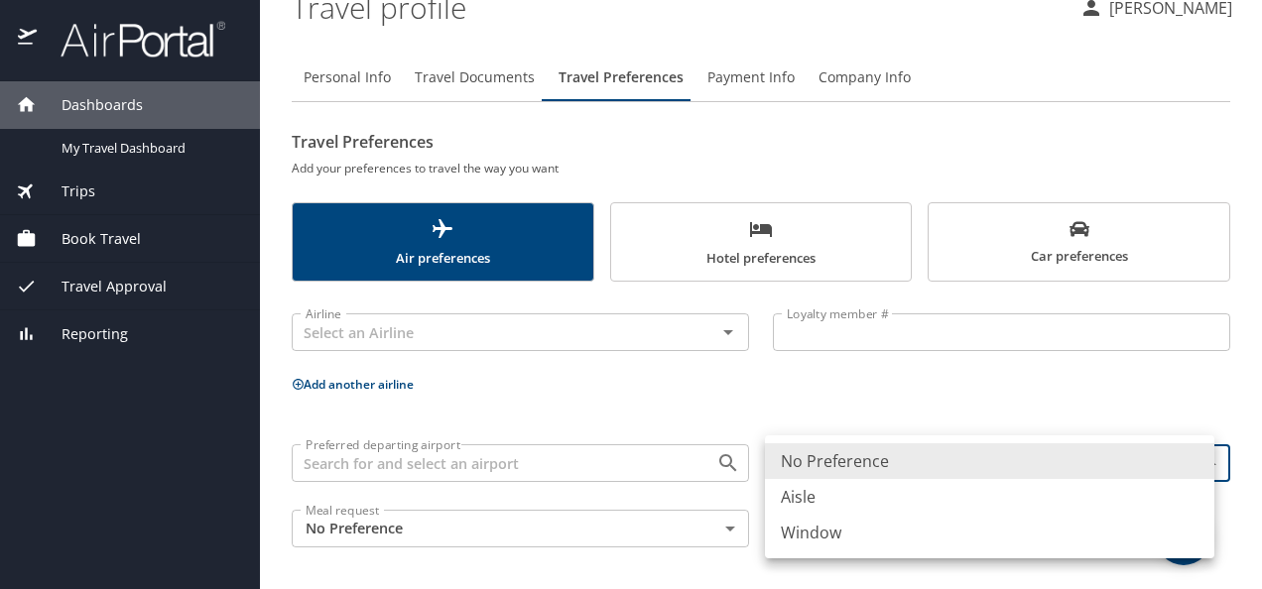
click at [883, 453] on body "Dashboards My Travel Dashboard Trips Current / Future Trips Past Trips Trips Mi…" at bounding box center [631, 294] width 1262 height 589
click at [882, 404] on div at bounding box center [631, 294] width 1262 height 589
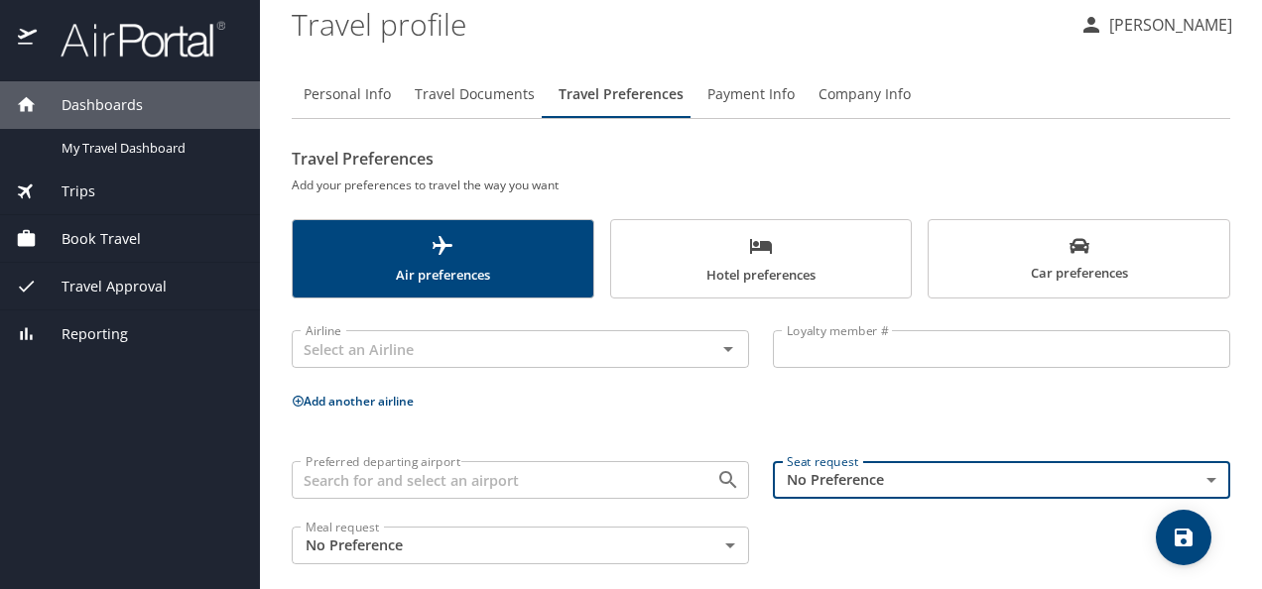
scroll to position [0, 0]
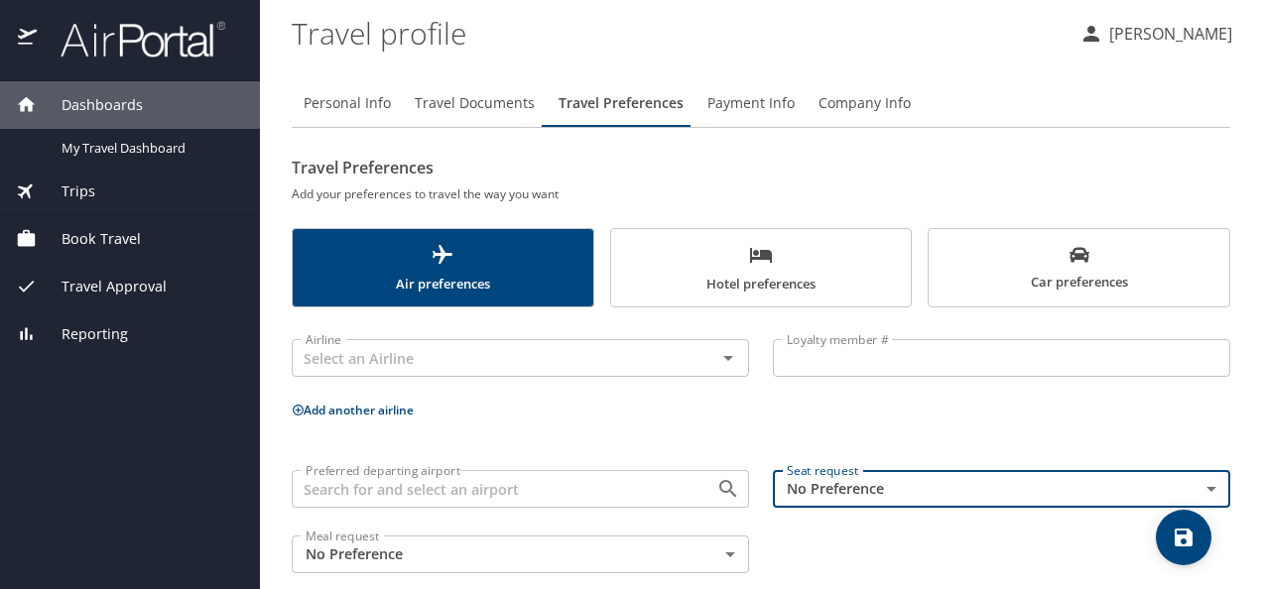
click at [502, 98] on span "Travel Documents" at bounding box center [475, 103] width 120 height 25
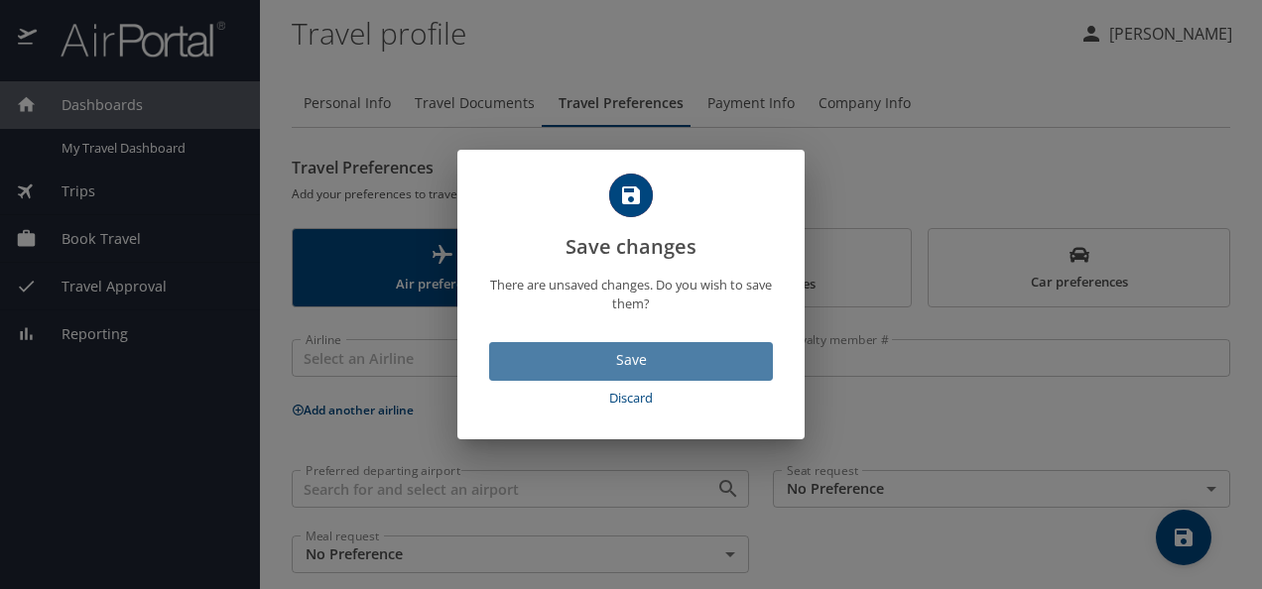
click at [645, 367] on span "Save" at bounding box center [631, 360] width 252 height 25
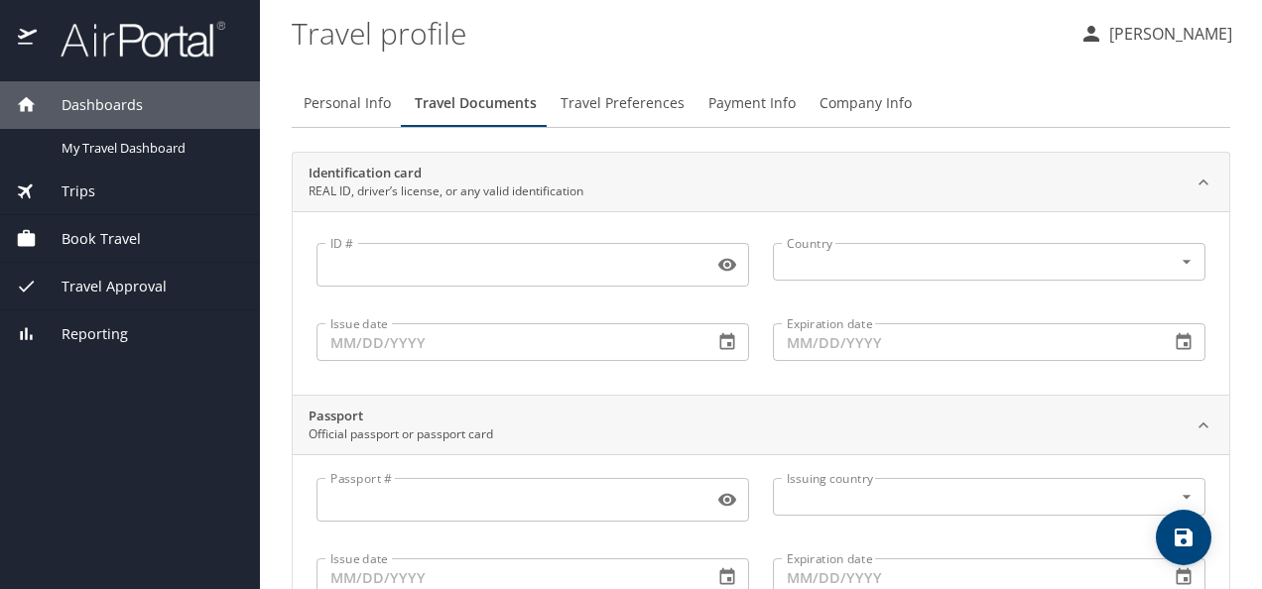
click at [101, 234] on span "Book Travel" at bounding box center [89, 239] width 104 height 22
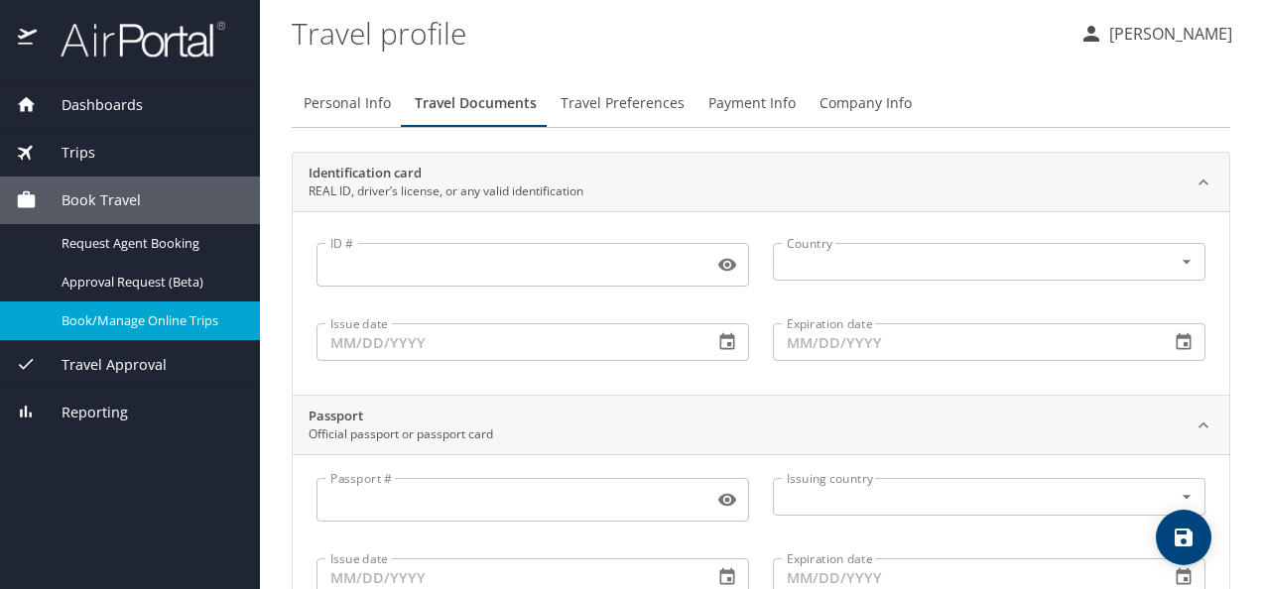
click at [169, 318] on span "Book/Manage Online Trips" at bounding box center [148, 320] width 175 height 19
